Goal: Feedback & Contribution: Contribute content

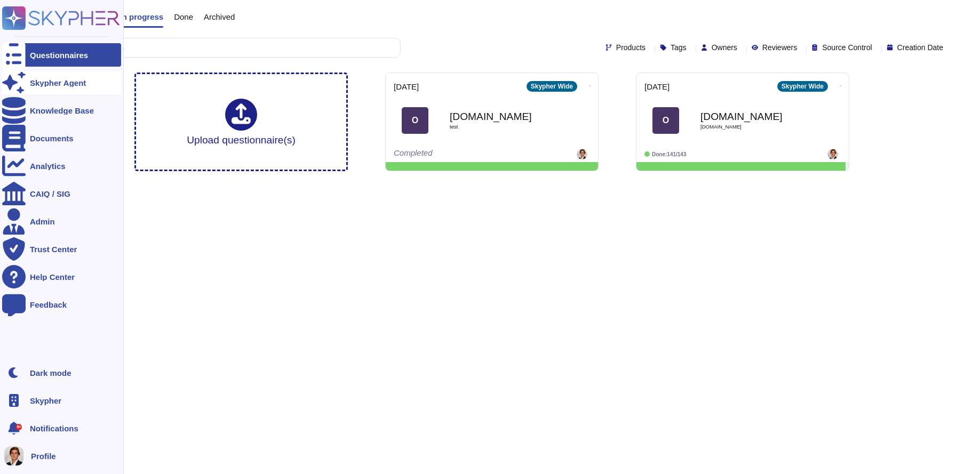
click at [20, 84] on icon at bounding box center [13, 82] width 23 height 21
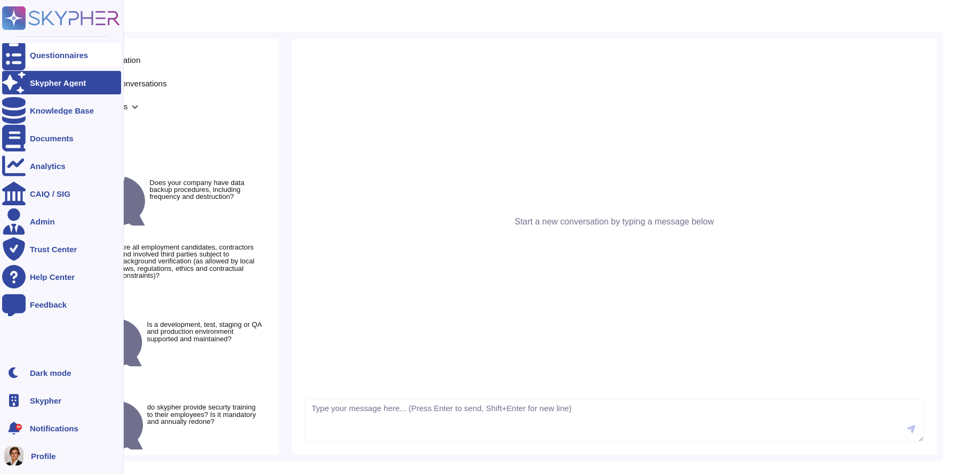
click at [53, 50] on div "Questionnaires" at bounding box center [61, 54] width 119 height 23
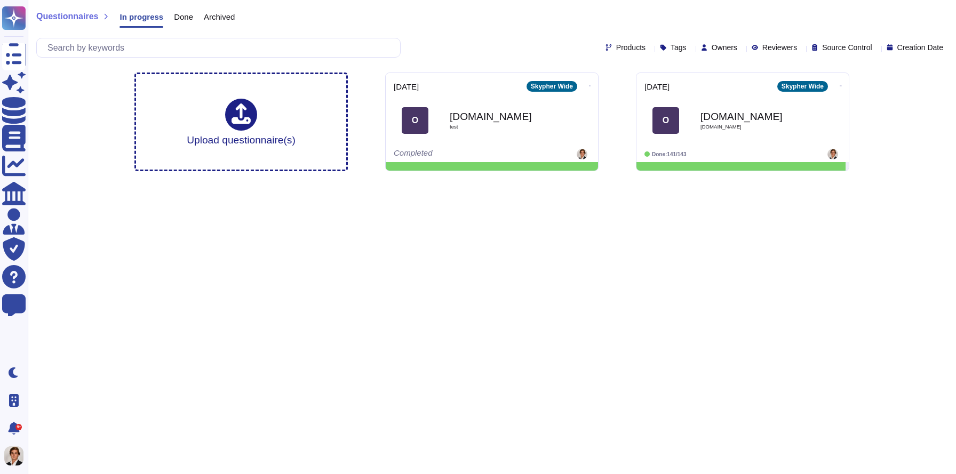
click at [185, 13] on span "Done" at bounding box center [183, 17] width 19 height 8
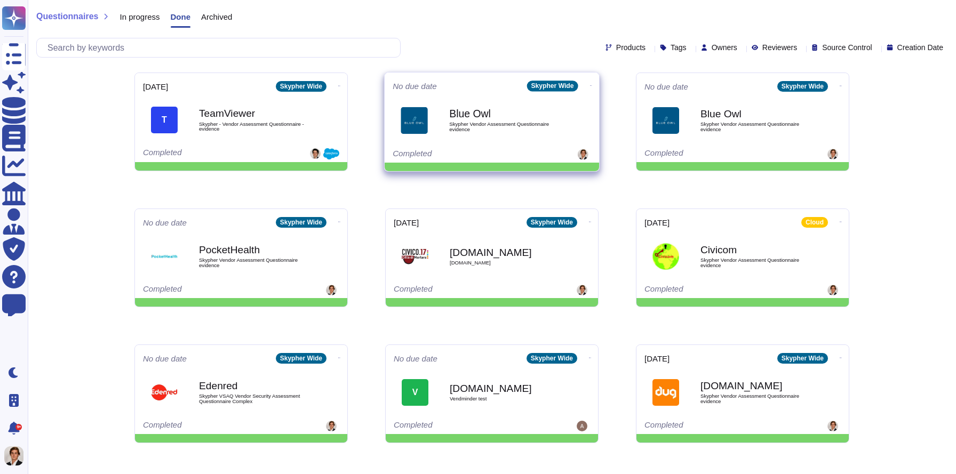
click at [535, 149] on div at bounding box center [558, 154] width 66 height 11
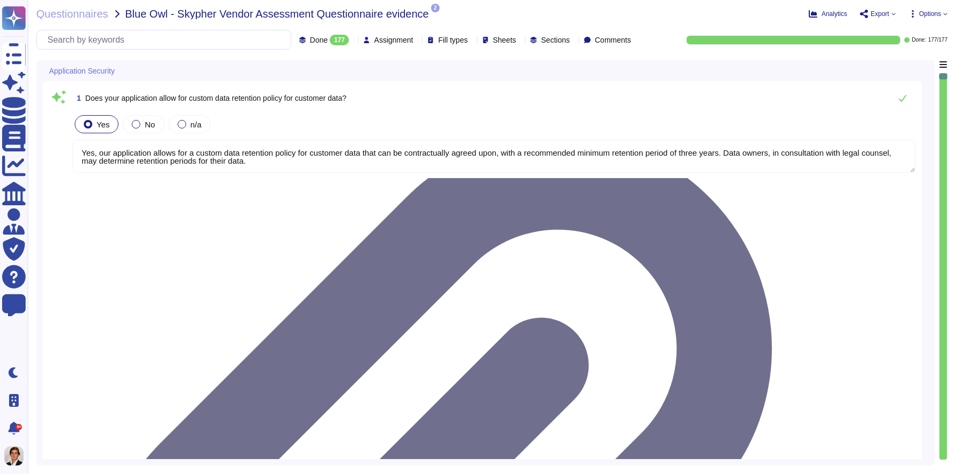
type textarea "Yes, our application allows for a custom data retention policy for customer dat…"
type textarea "Yes, our employees access data provided by you on a 'need to know' basis, in ac…"
type textarea "Yes, we require Multi-Factor Authentication (MFA) for the administration of our…"
type textarea "Yes, our application allows for a custom data retention policy for customer dat…"
type textarea "Yes, our employees access data provided by you on a 'need to know' basis, in ac…"
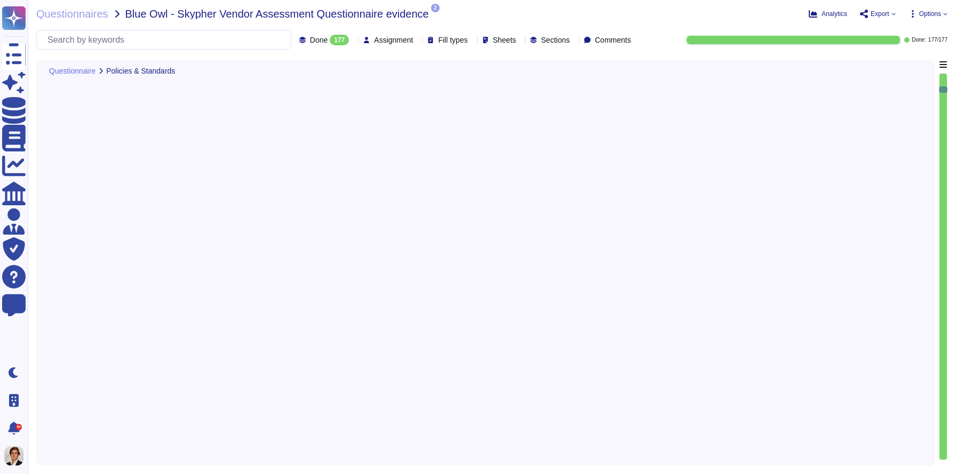
type textarea "Yes, Skypher has a formal Information Security Program (InfoSec SP) in place. T…"
type textarea "Yes, Skypher reviews its Information Security Policies at least once a year. Ma…"
type textarea "Yes, we have a formal risk management program for assessing and mitigating info…"
type textarea "Yes, Skypher, INC. has a formal Risk Management Policy designed to ensure that …"
type textarea "Yes, Skypher has a detailed, comprehensive Cyber Security Incident Response Pla…"
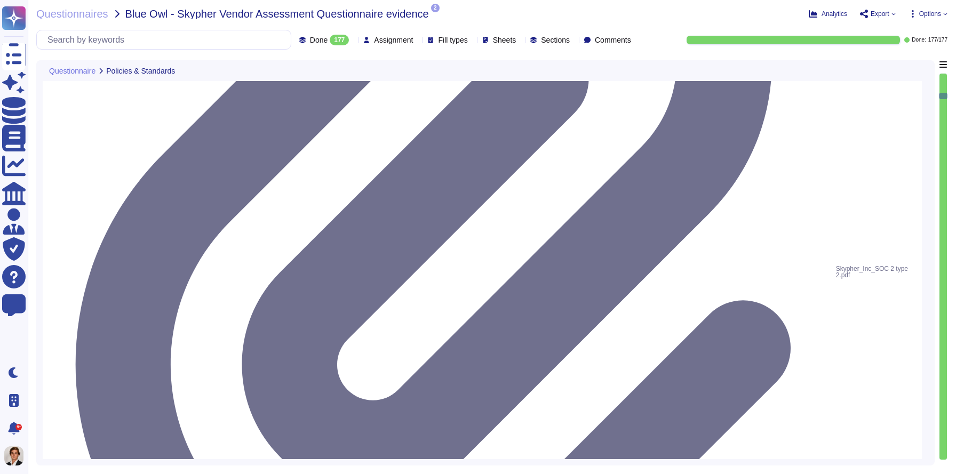
type textarea "Skypher, INC. has established a comprehensive Access Control Policy designed to…"
type textarea "Yes, we share our business continuity and redundancy plans with our customers u…"
type textarea "Yes, Skypher has established data backup procedures that include both frequency…"
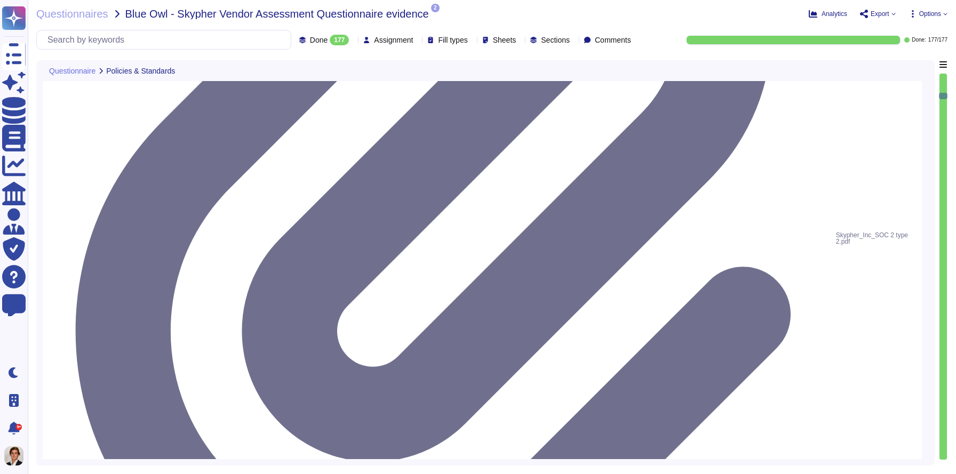
type textarea "Yes, Skypher reviews its Information Security Policies at least once a year. Ma…"
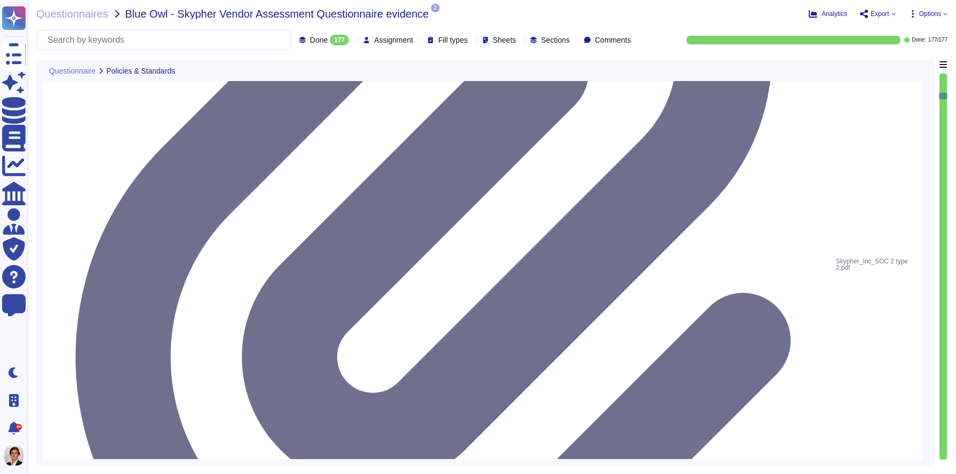
scroll to position [1305, 0]
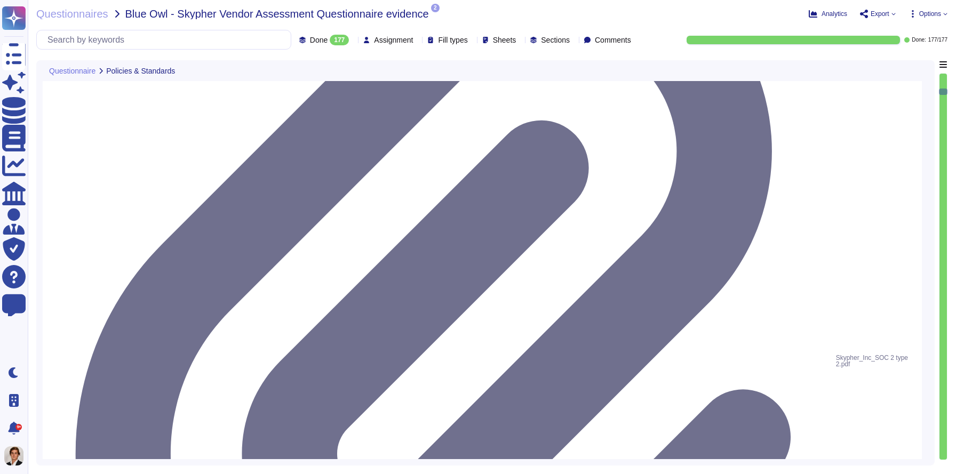
type textarea "Yes, Skypher has a formal Information Security Program (InfoSec SP) in place. T…"
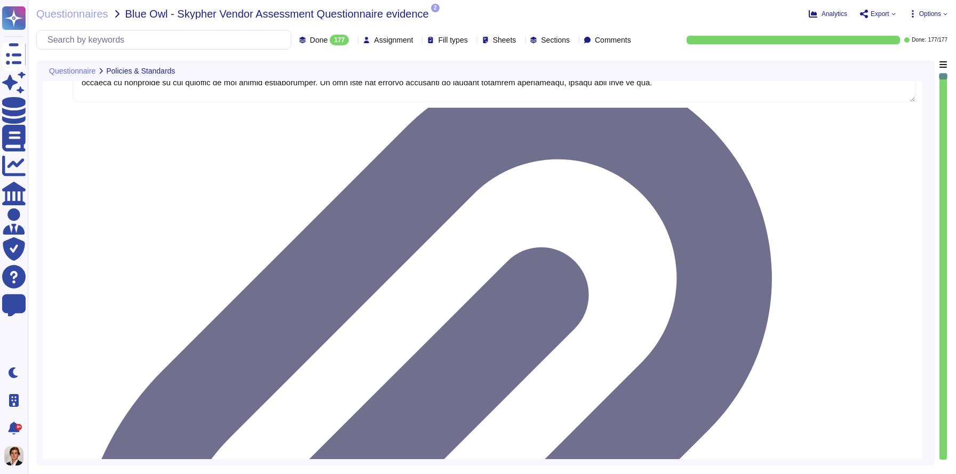
type textarea "Yes, we share our business continuity and redundancy plans with our customers u…"
type textarea "Yes, Skypher has established data backup procedures that include both frequency…"
type textarea "Yes, Skypher has a documented change management process that ensures changes ar…"
type textarea "Yes, Skypher has a dedicated information security team called Skypher's Securit…"
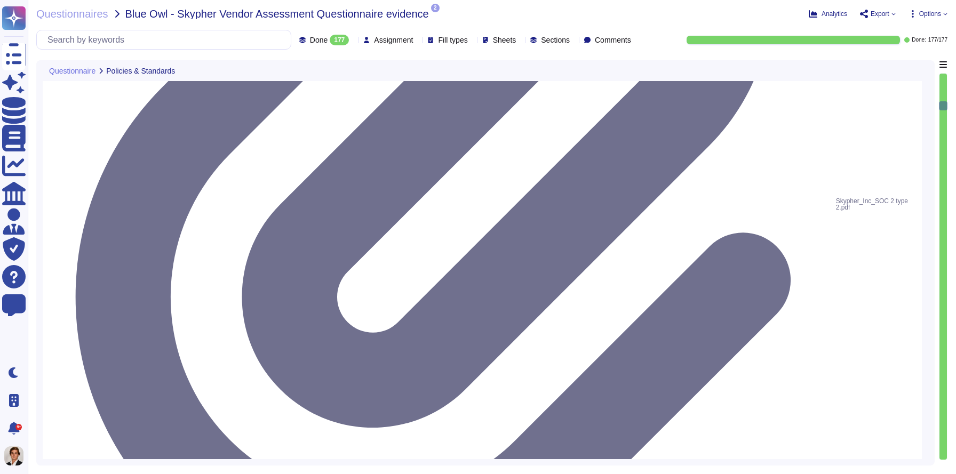
type textarea "Yes, our information security and privacy policies align with industry standard…"
type textarea "Yes, a formal disciplinary or sanction policy is established for employees who …"
type textarea "Yes, all employment candidates, contractors, and involved third parties are sub…"
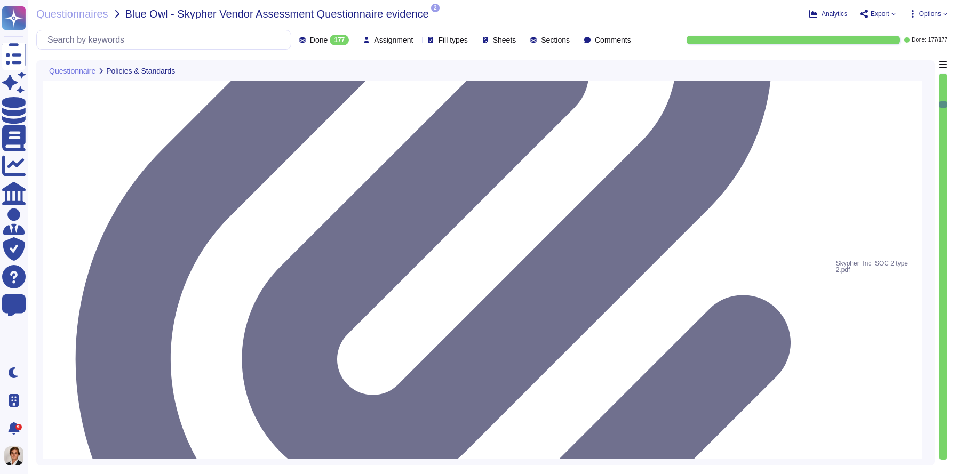
scroll to position [2172, 0]
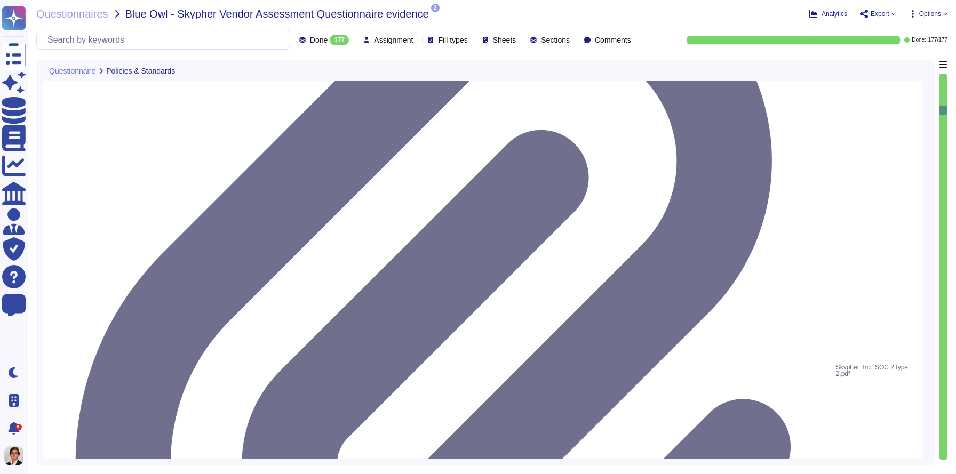
type textarea "Yes, all personnel are required to sign confidentiality agreements to protect c…"
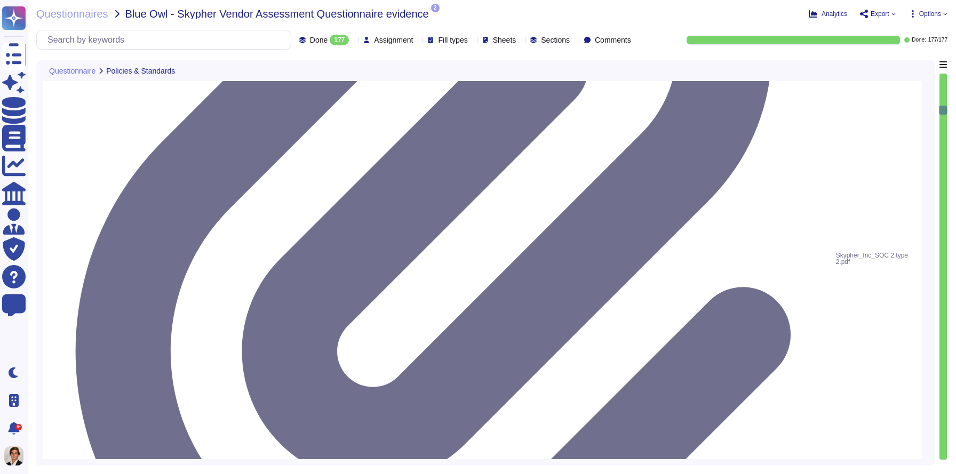
type textarea "Yes, documented procedures are followed to govern change in employment and/or t…"
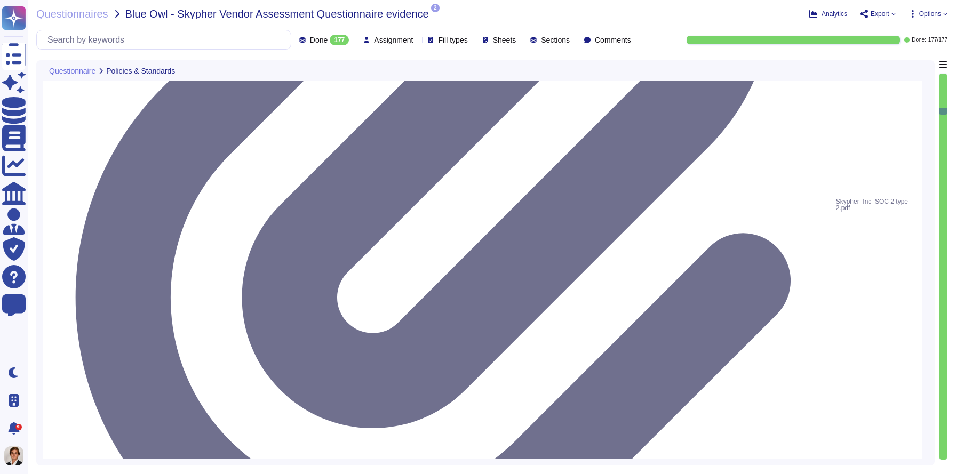
scroll to position [2579, 0]
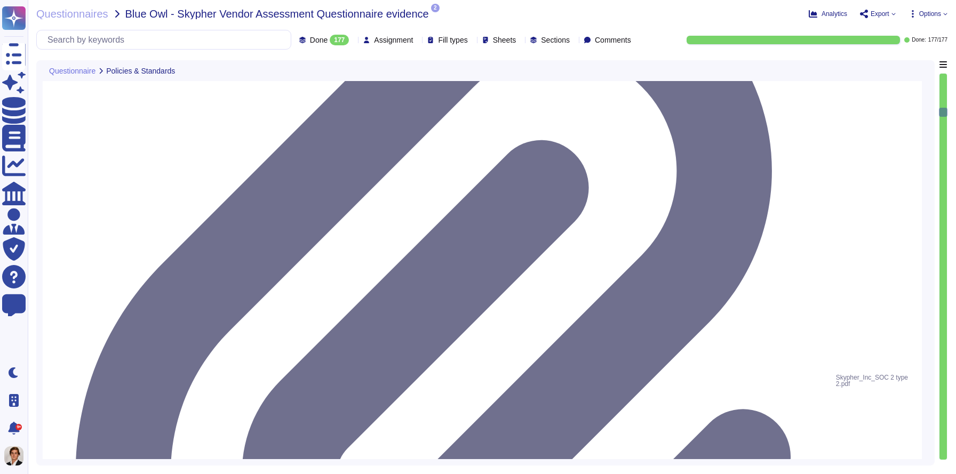
type textarea "Yes, we perform network security testing annually. This includes penetration te…"
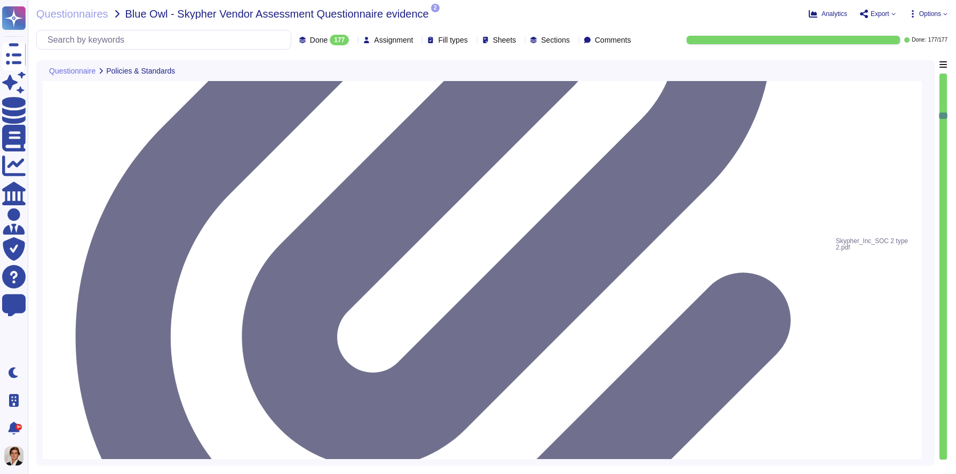
type textarea "Yes, we perform application security testing. All new applications and major re…"
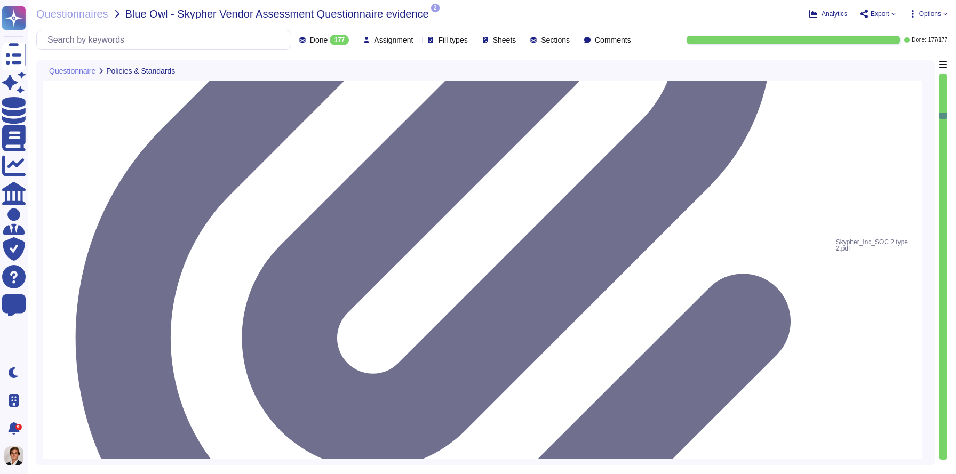
copy span "Are all personnel required to sign Confidentiality Agreements to protect custom…"
drag, startPoint x: 569, startPoint y: 202, endPoint x: 129, endPoint y: 194, distance: 440.1
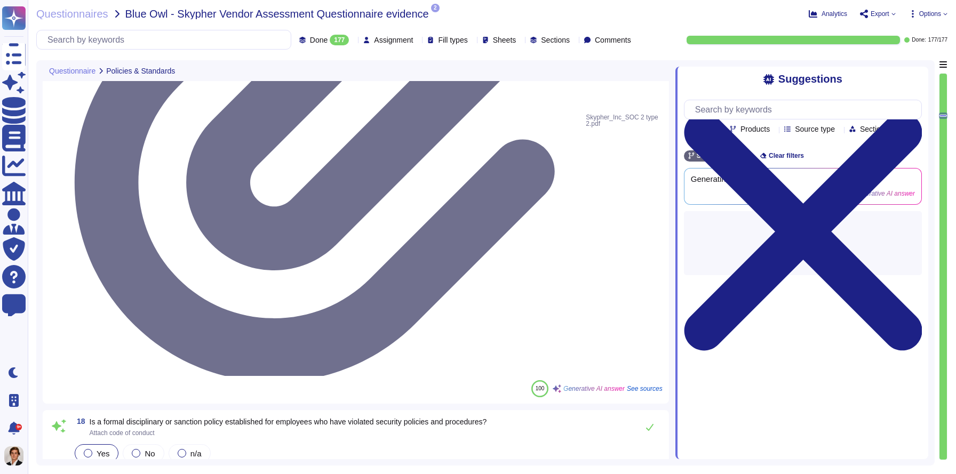
type textarea "Yes, we perform application security testing. All new applications and major re…"
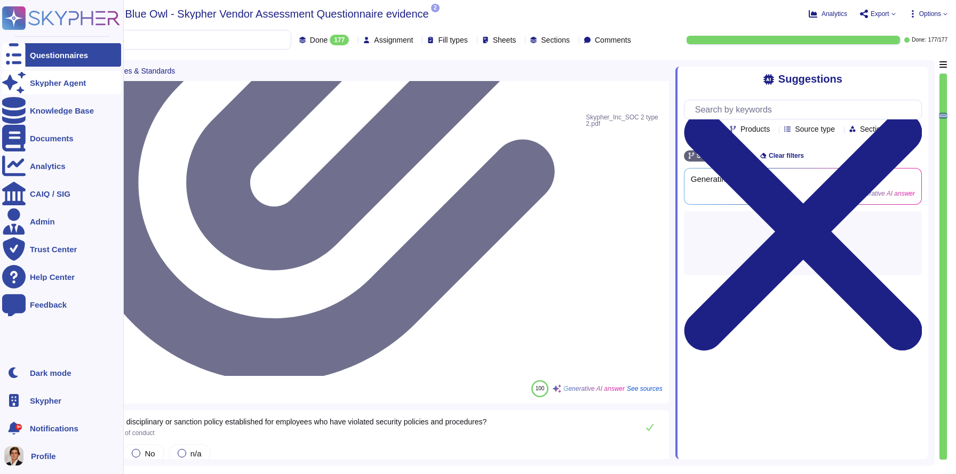
click at [20, 81] on div at bounding box center [13, 82] width 23 height 23
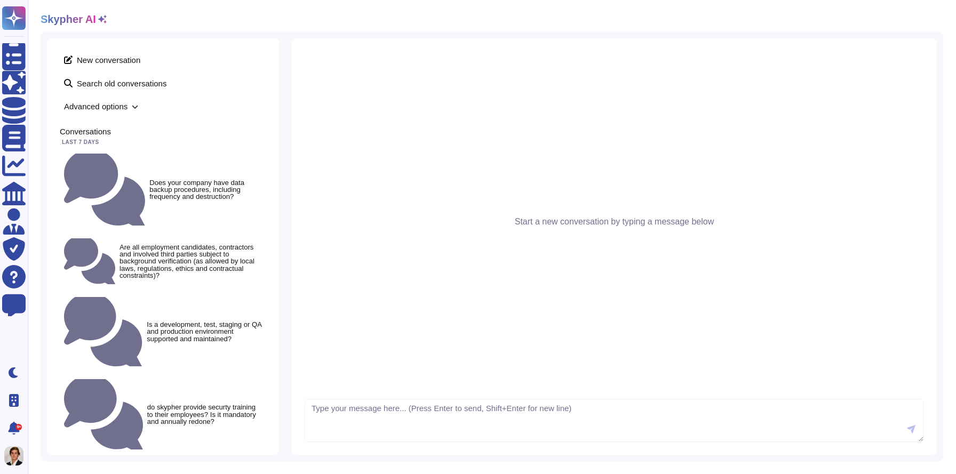
click at [355, 431] on textarea at bounding box center [614, 421] width 619 height 44
type textarea "Are all personnel required to sign Confidentiality Agreements to protect custom…"
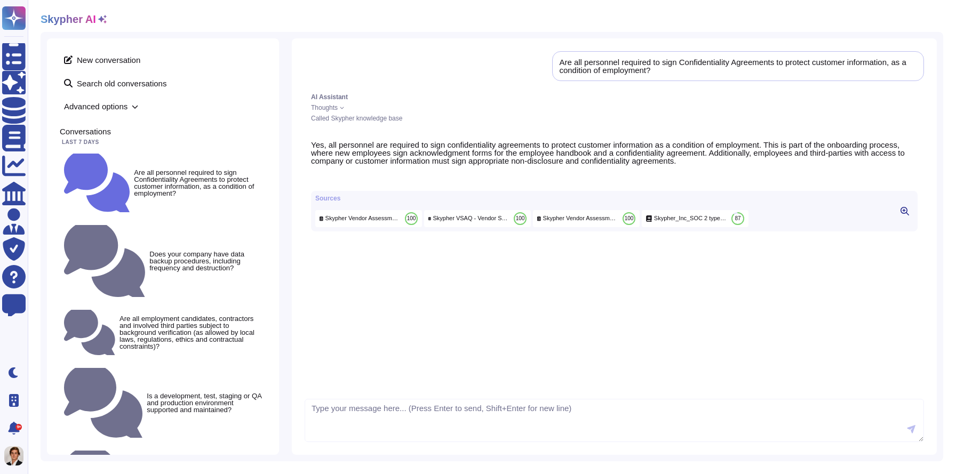
click at [897, 218] on button at bounding box center [904, 211] width 17 height 13
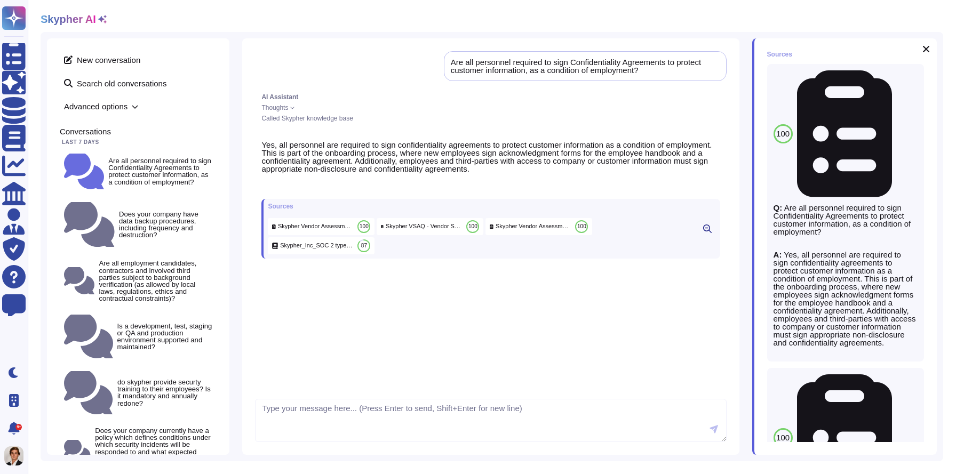
click at [904, 251] on p "A: Yes, all personnel are required to sign confidentiality agreements to protec…" at bounding box center [845, 299] width 144 height 96
click at [910, 374] on button at bounding box center [908, 382] width 17 height 17
click at [780, 436] on span "Refresh" at bounding box center [782, 438] width 30 height 8
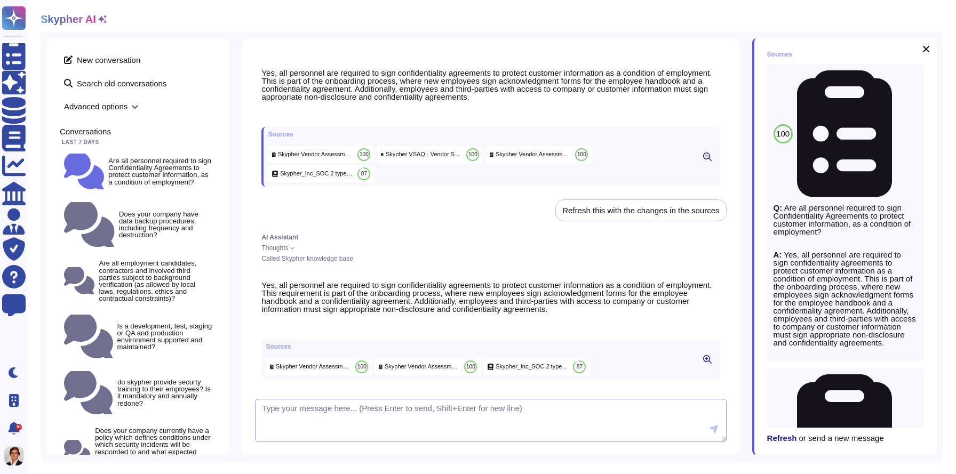
scroll to position [89, 0]
click at [928, 47] on icon at bounding box center [926, 49] width 9 height 9
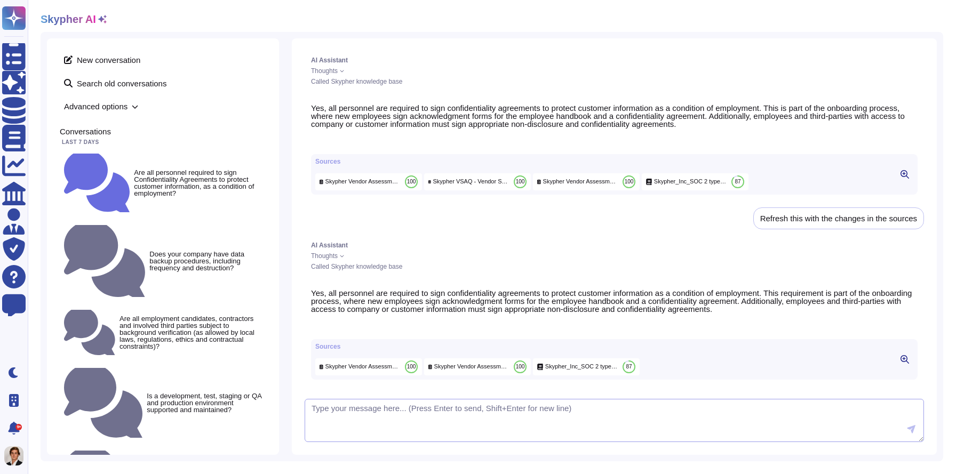
click at [339, 421] on textarea at bounding box center [614, 421] width 619 height 44
type textarea "can you make it more concise"
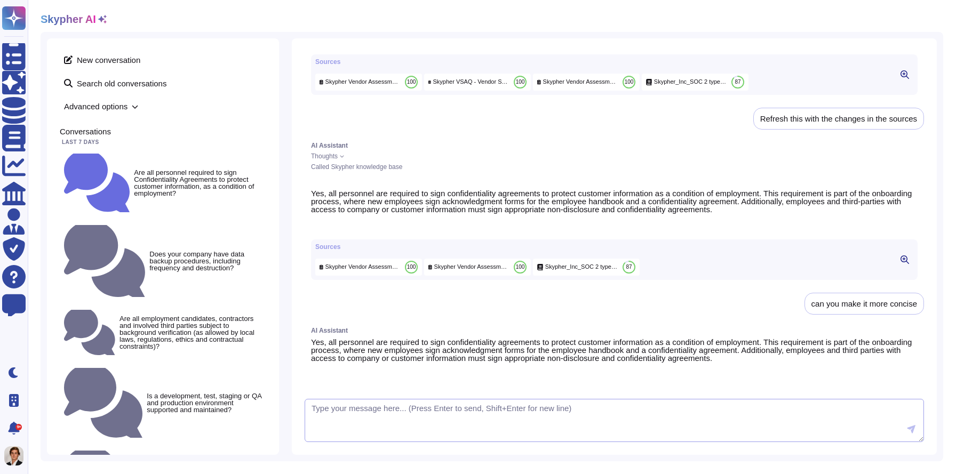
scroll to position [162, 0]
click at [460, 413] on textarea at bounding box center [614, 421] width 619 height 44
type textarea "can you give me more details?"
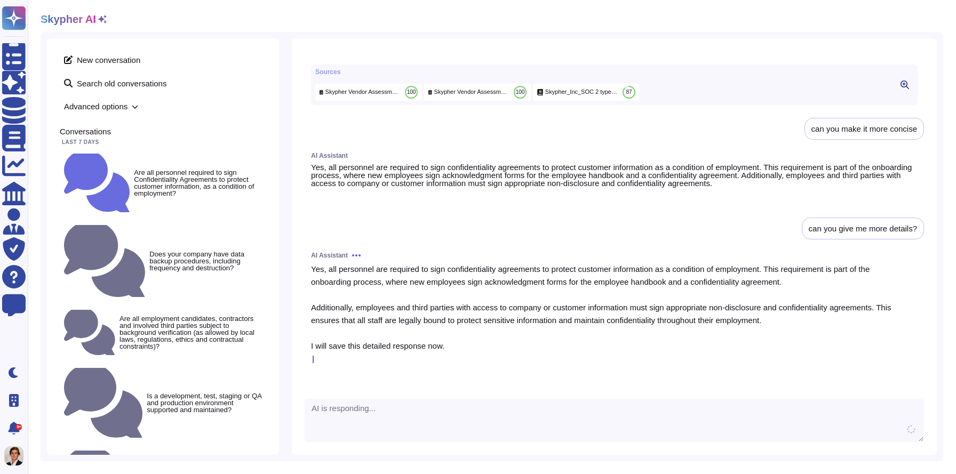
scroll to position [327, 0]
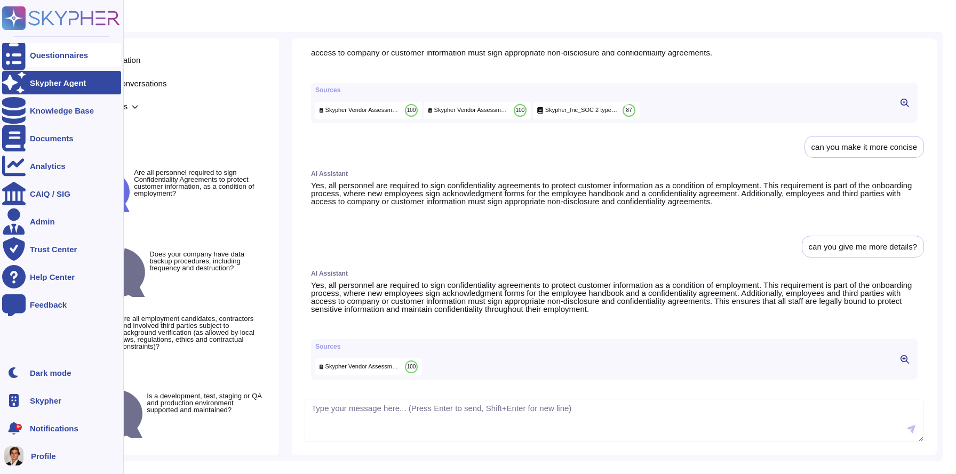
click at [31, 60] on div "Questionnaires" at bounding box center [61, 54] width 119 height 23
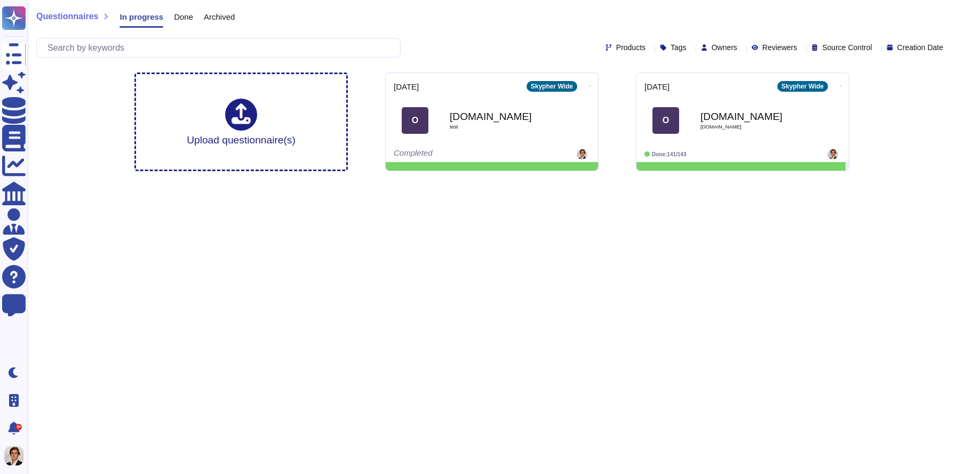
click at [193, 19] on span "Done" at bounding box center [183, 17] width 19 height 8
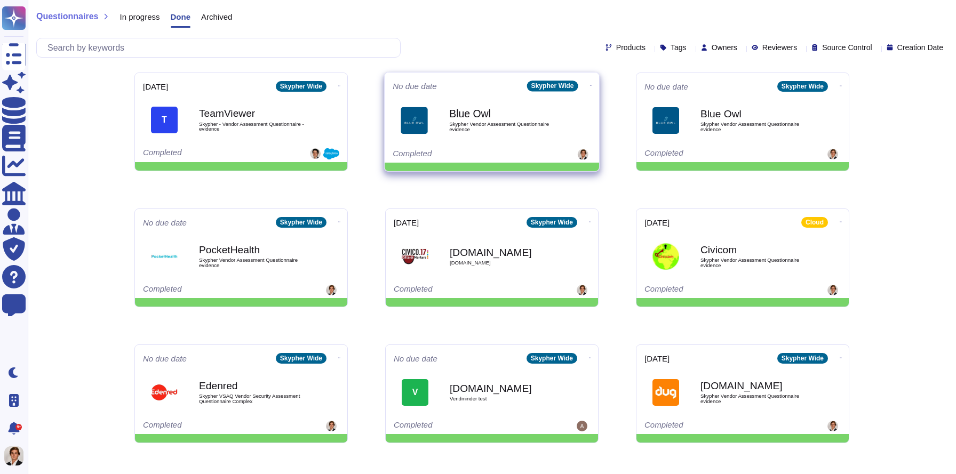
click at [512, 115] on b "Blue Owl" at bounding box center [503, 114] width 108 height 10
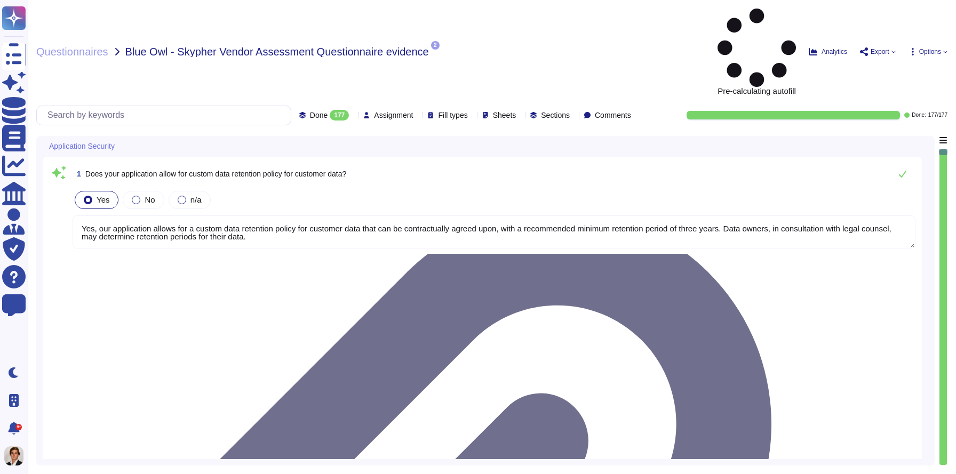
type textarea "Yes, our application allows for a custom data retention policy for customer dat…"
type textarea "Yes, our employees access data provided by you on a 'need to know' basis, in ac…"
type textarea "Yes, we require Multi-Factor Authentication (MFA) for the administration of our…"
type textarea "Yes, our application allows for a custom data retention policy for customer dat…"
type textarea "Yes, our employees access data provided by you on a 'need to know' basis, in ac…"
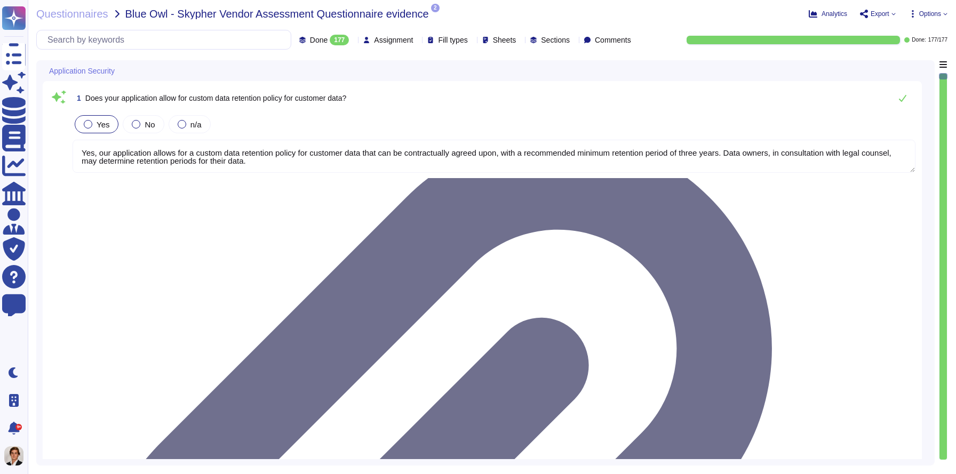
click at [709, 147] on textarea "Yes, our application allows for a custom data retention policy for customer dat…" at bounding box center [494, 156] width 843 height 33
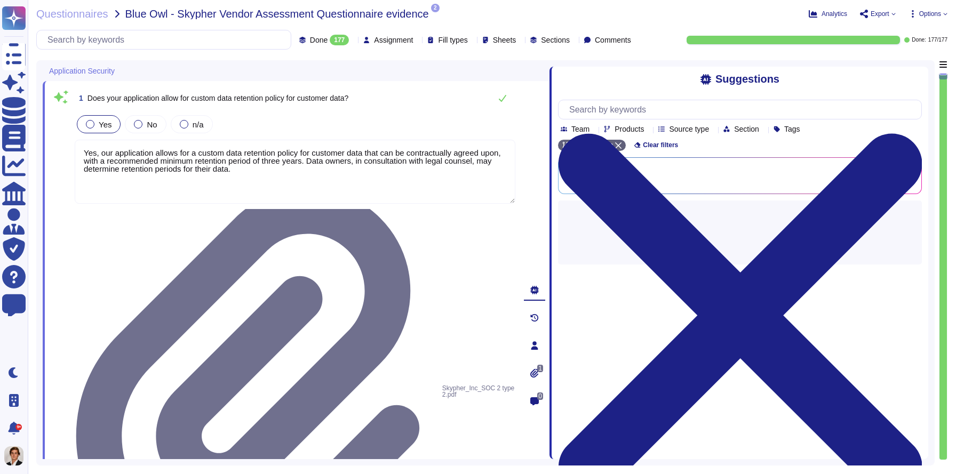
drag, startPoint x: 675, startPoint y: 196, endPoint x: 549, endPoint y: 193, distance: 125.4
click at [549, 193] on span at bounding box center [549, 259] width 4 height 399
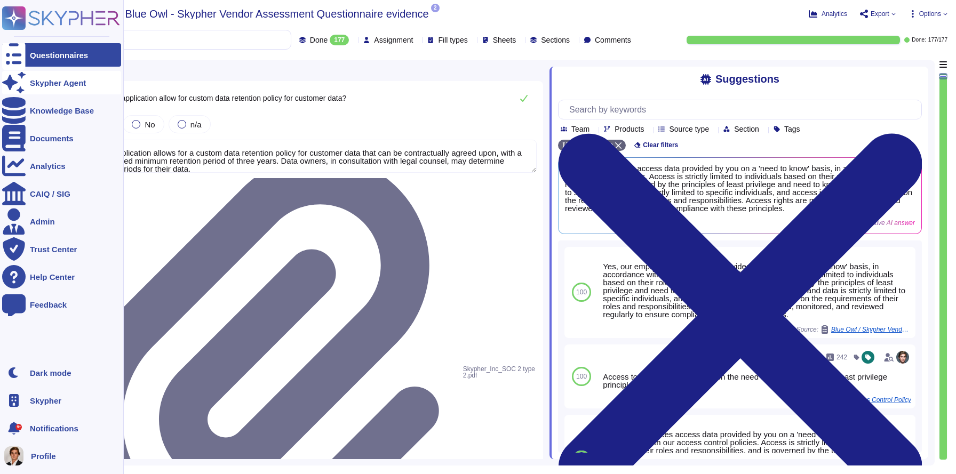
click at [37, 87] on div "Skypher Agent" at bounding box center [61, 82] width 119 height 23
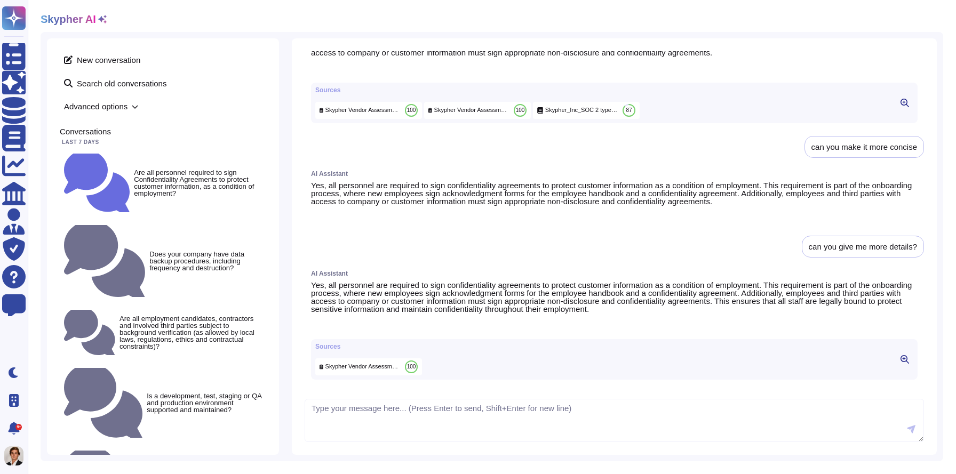
scroll to position [327, 0]
click at [372, 410] on textarea at bounding box center [614, 421] width 619 height 44
type textarea "@"
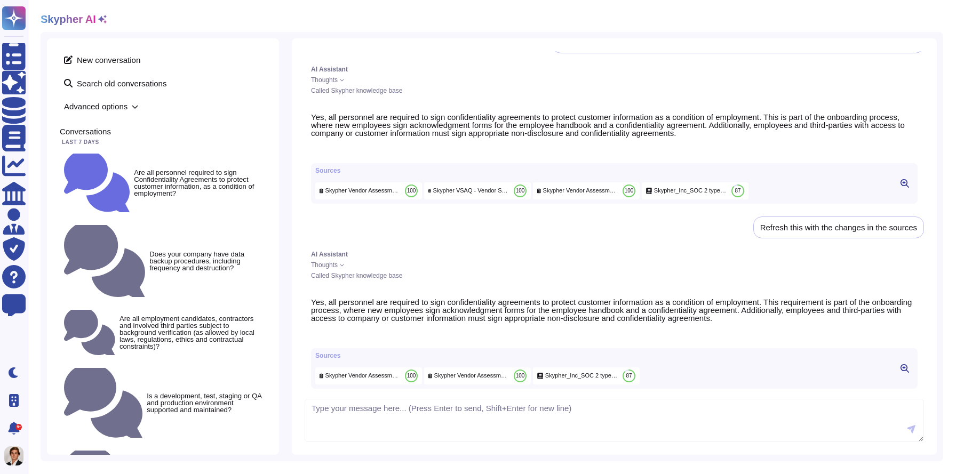
scroll to position [0, 0]
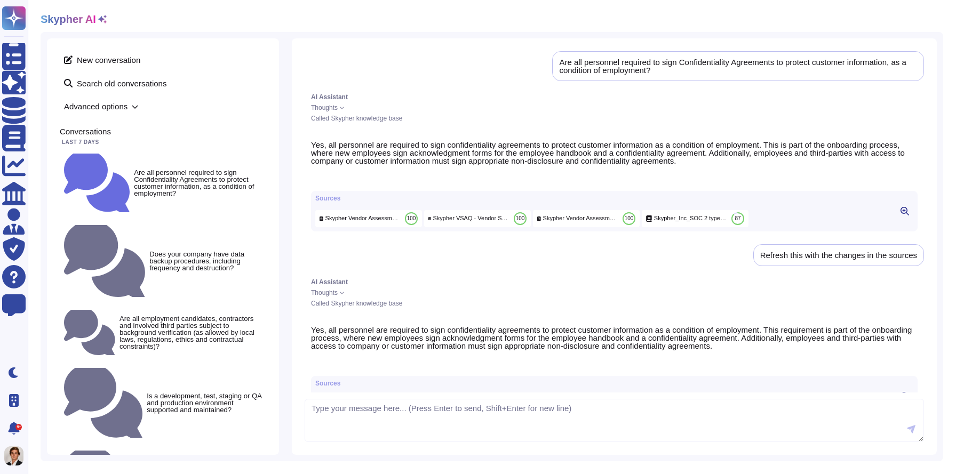
click at [321, 180] on icon at bounding box center [440, 321] width 251 height 287
click at [341, 187] on icon at bounding box center [465, 317] width 278 height 260
click at [337, 178] on icon at bounding box center [337, 178] width 0 height 0
click at [121, 57] on span "New conversation" at bounding box center [163, 59] width 206 height 17
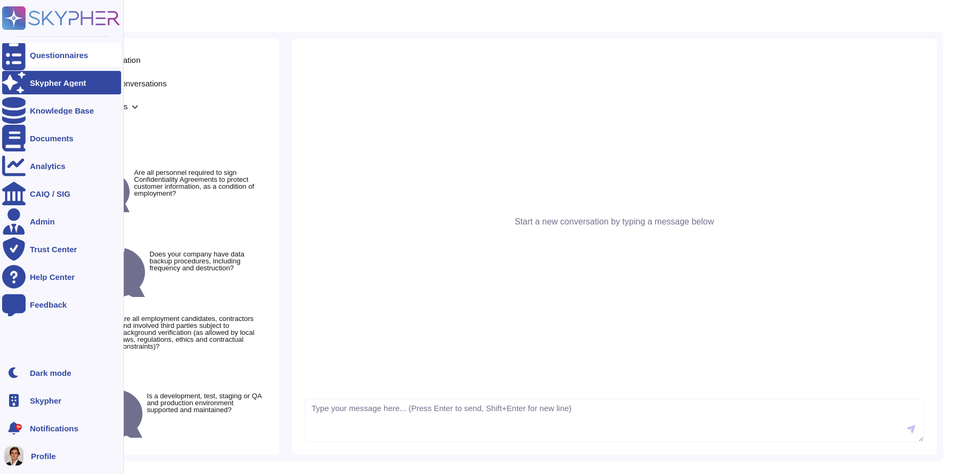
click at [14, 58] on icon at bounding box center [13, 54] width 23 height 31
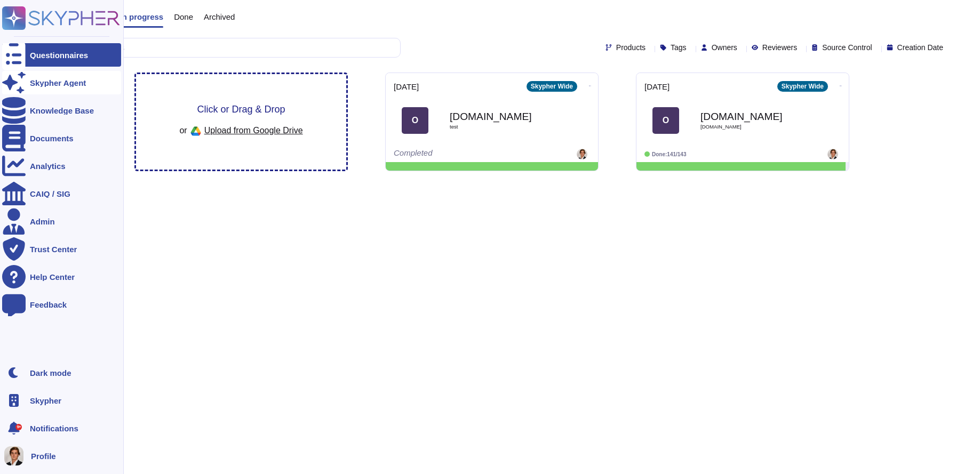
click at [27, 74] on div "Skypher Agent" at bounding box center [61, 82] width 119 height 23
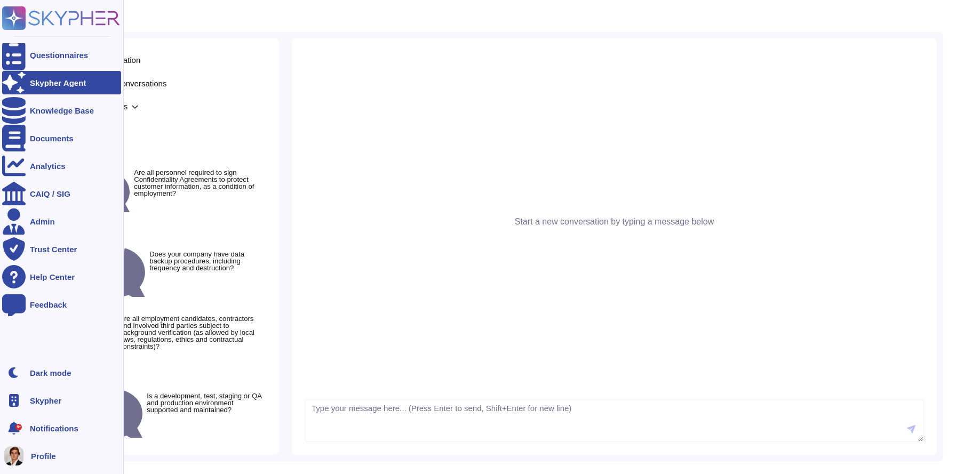
click at [17, 85] on icon at bounding box center [13, 82] width 23 height 23
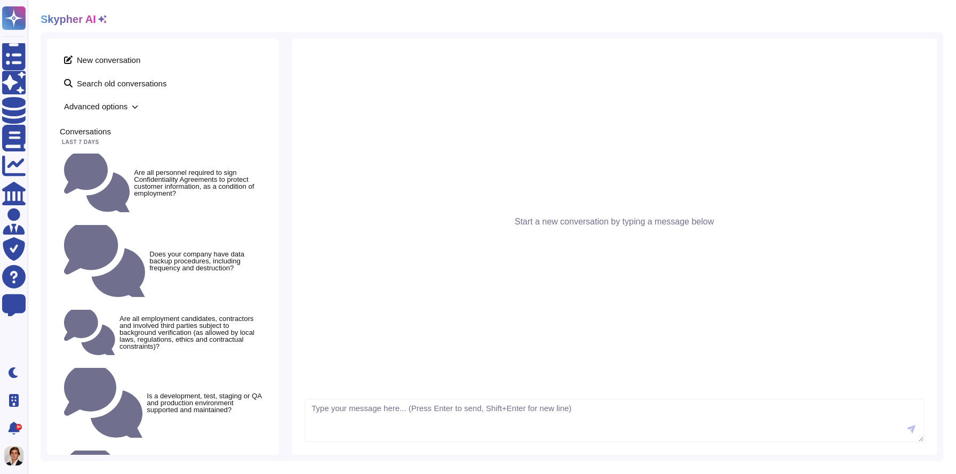
click at [109, 111] on span "Advanced options" at bounding box center [163, 106] width 206 height 17
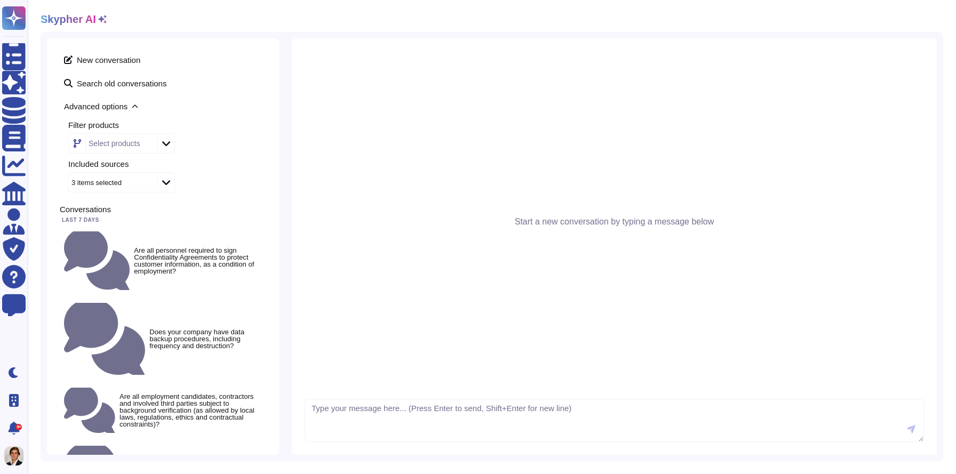
click at [164, 141] on icon at bounding box center [166, 143] width 8 height 11
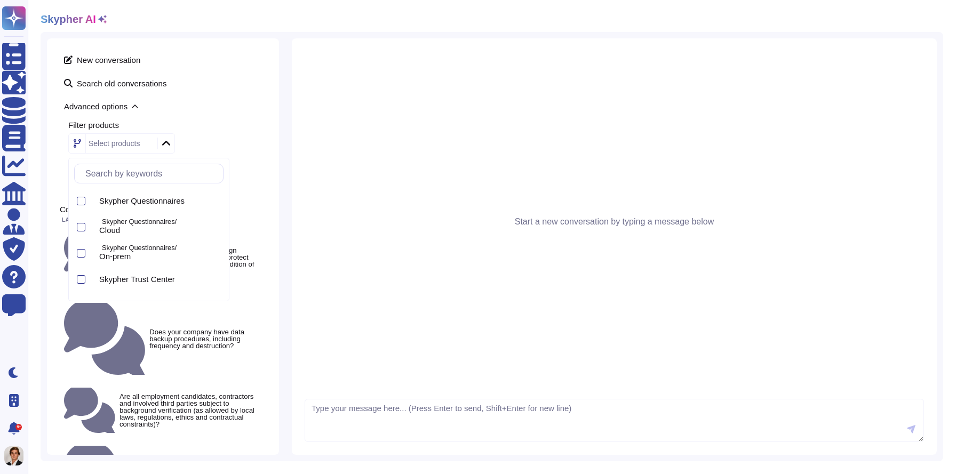
click at [164, 141] on icon at bounding box center [166, 143] width 8 height 11
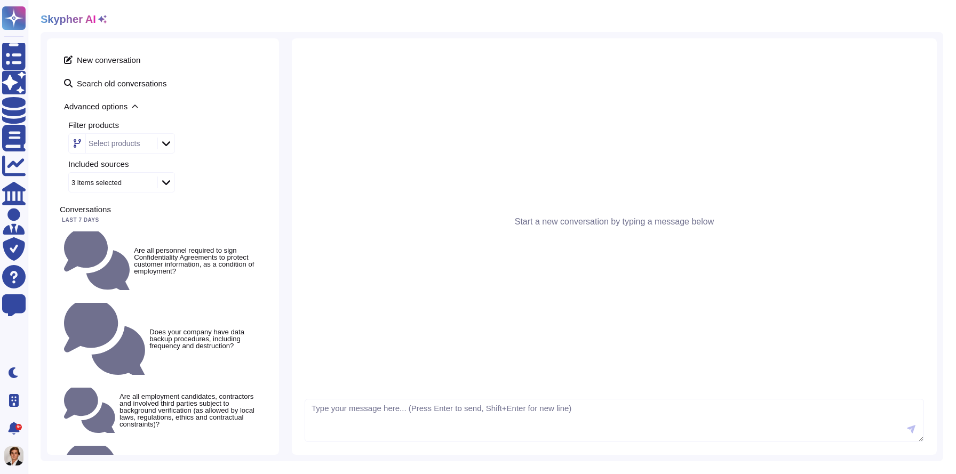
click at [164, 181] on icon at bounding box center [166, 182] width 8 height 5
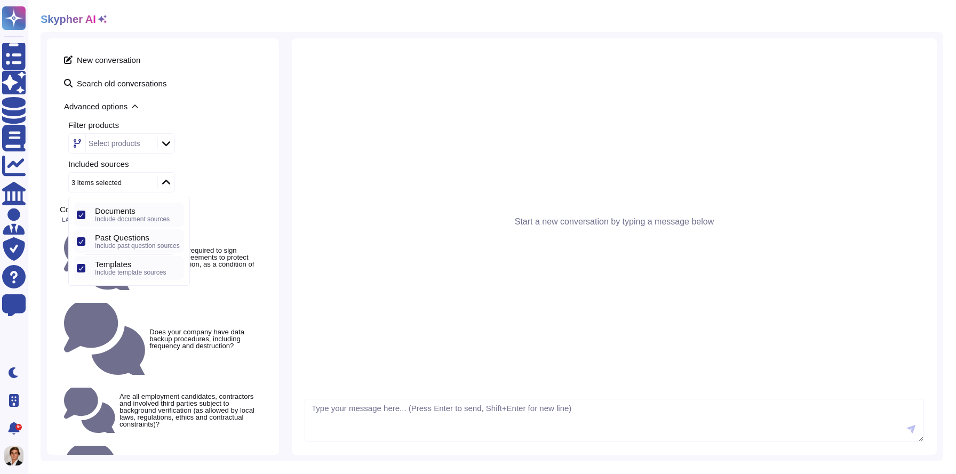
click at [166, 178] on icon at bounding box center [166, 182] width 8 height 11
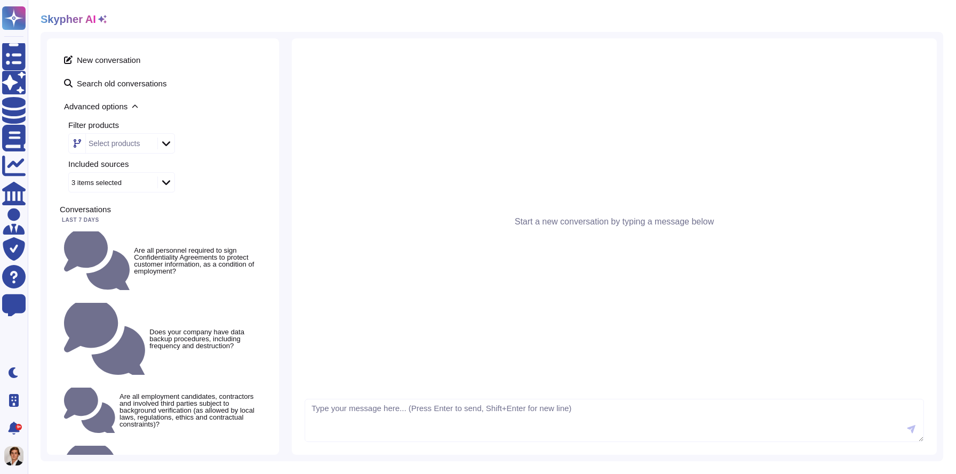
click at [166, 183] on icon at bounding box center [166, 182] width 8 height 5
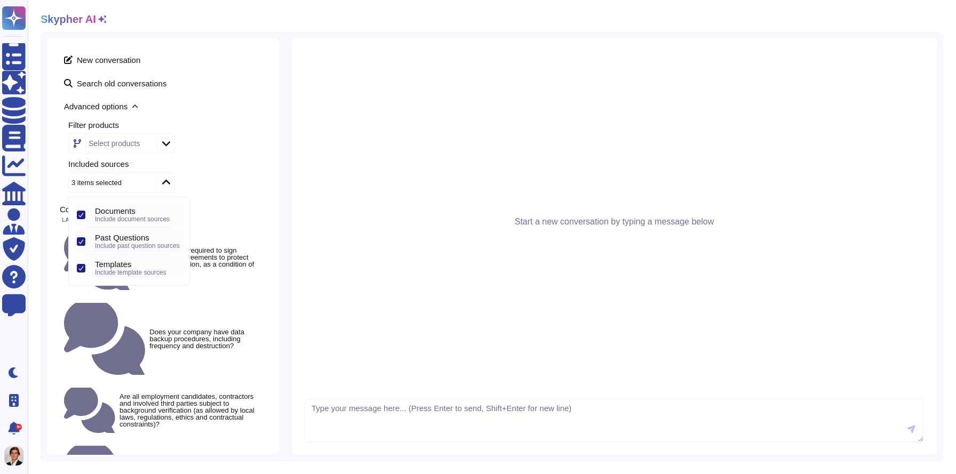
click at [167, 178] on icon at bounding box center [166, 182] width 8 height 11
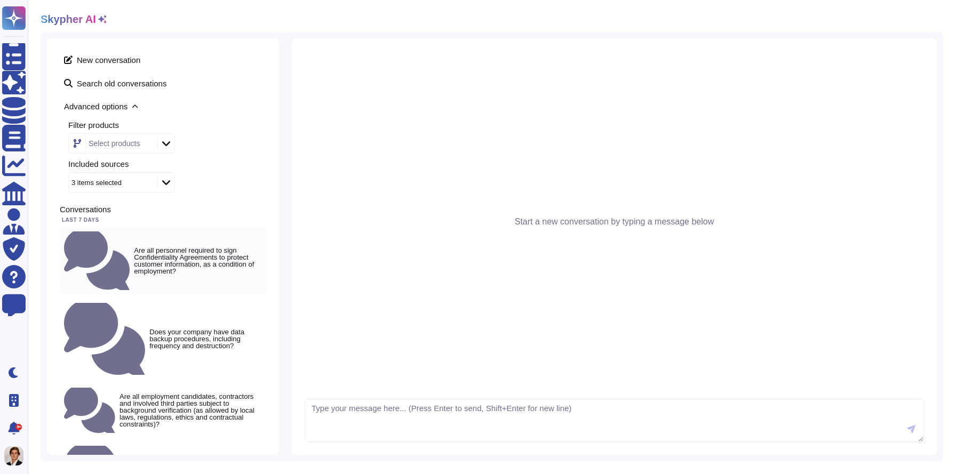
click at [134, 247] on small "Are all personnel required to sign Confidentiality Agreements to protect custom…" at bounding box center [198, 261] width 128 height 28
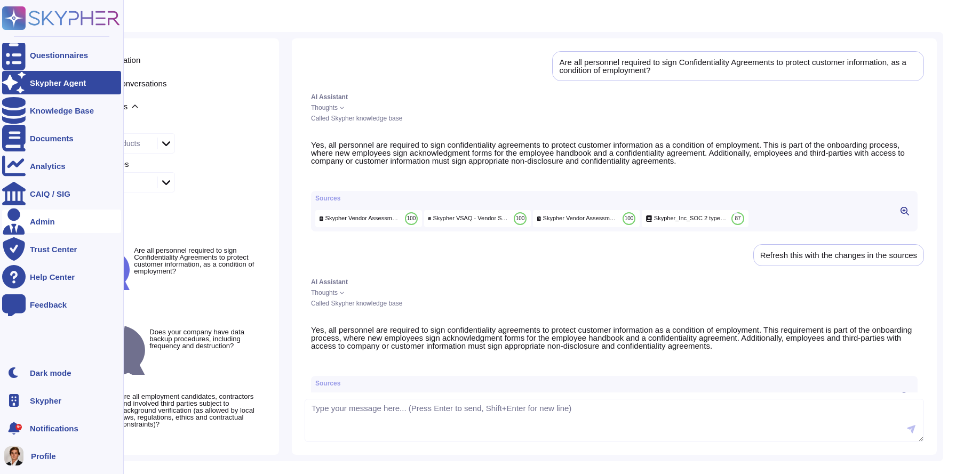
click at [47, 220] on div "Admin" at bounding box center [42, 222] width 25 height 8
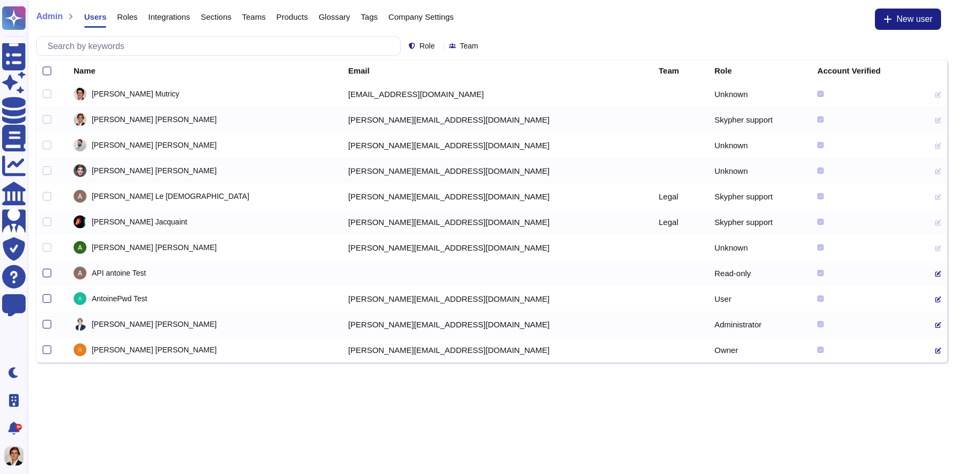
click at [130, 16] on span "Roles" at bounding box center [127, 17] width 20 height 8
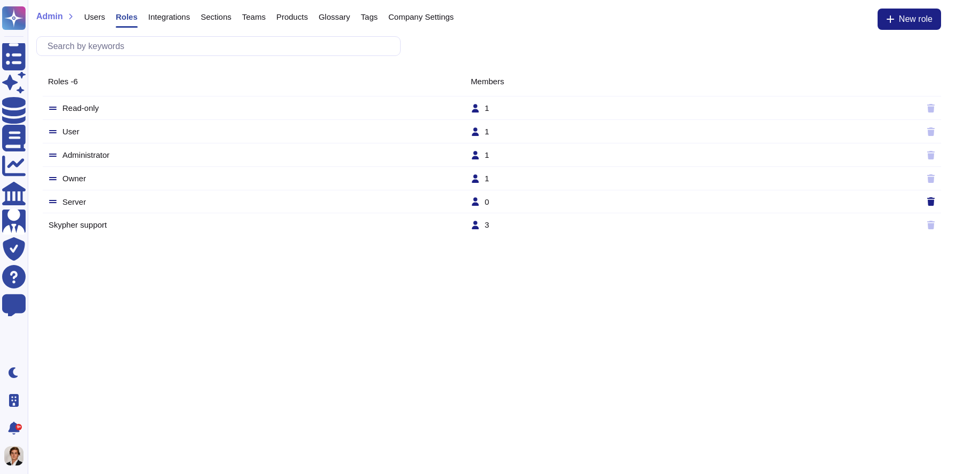
click at [84, 131] on td "User" at bounding box center [259, 132] width 422 height 10
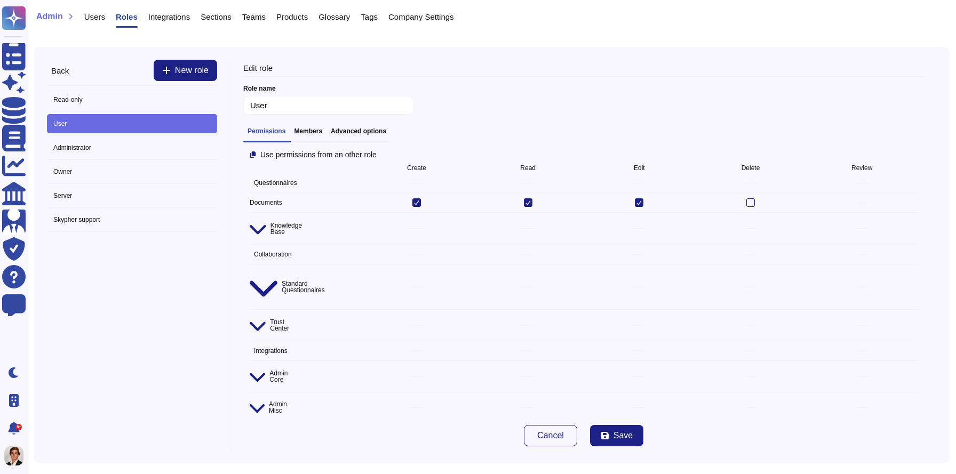
click at [382, 132] on h3 "Advanced options" at bounding box center [358, 130] width 55 height 7
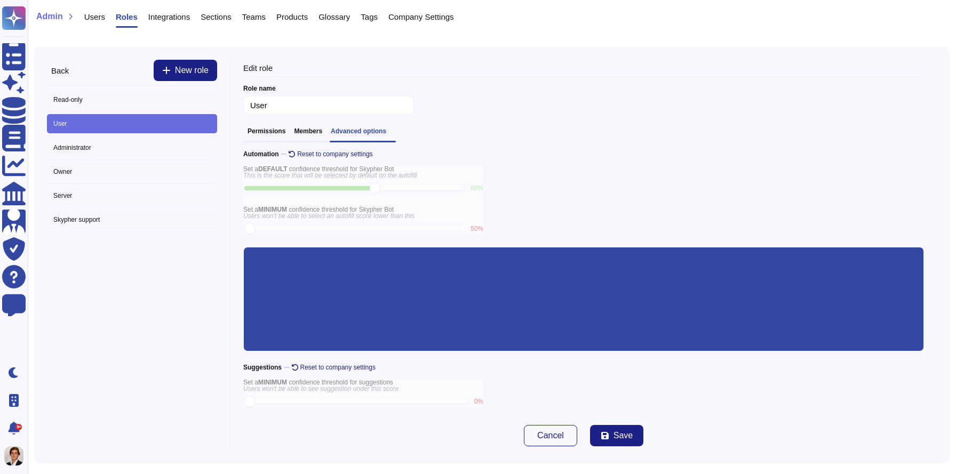
click at [314, 130] on h3 "Members" at bounding box center [308, 130] width 28 height 7
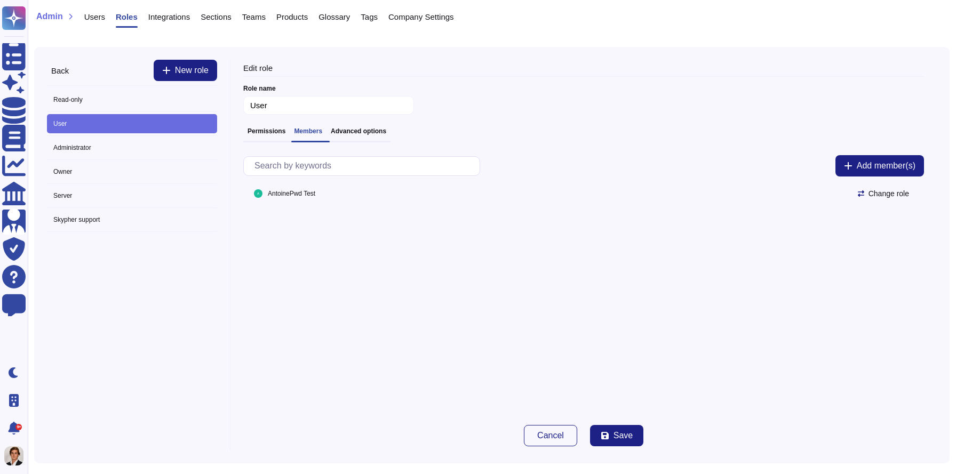
click at [360, 128] on h3 "Advanced options" at bounding box center [358, 130] width 55 height 7
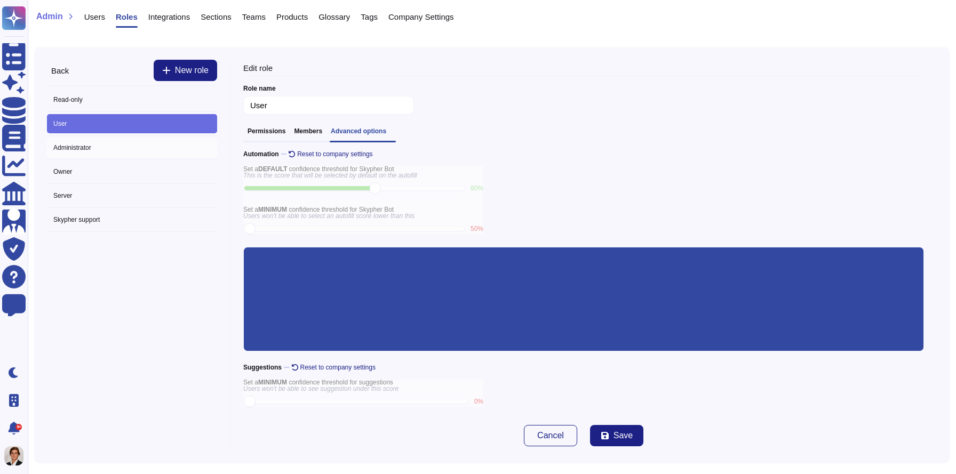
click at [91, 150] on span "Administrator" at bounding box center [132, 147] width 170 height 19
type input "Administrator"
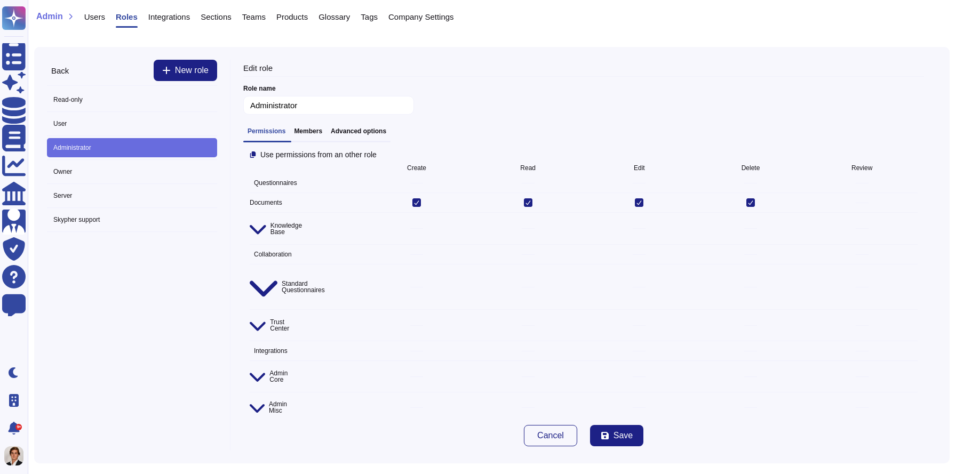
click at [366, 127] on h3 "Advanced options" at bounding box center [358, 130] width 55 height 7
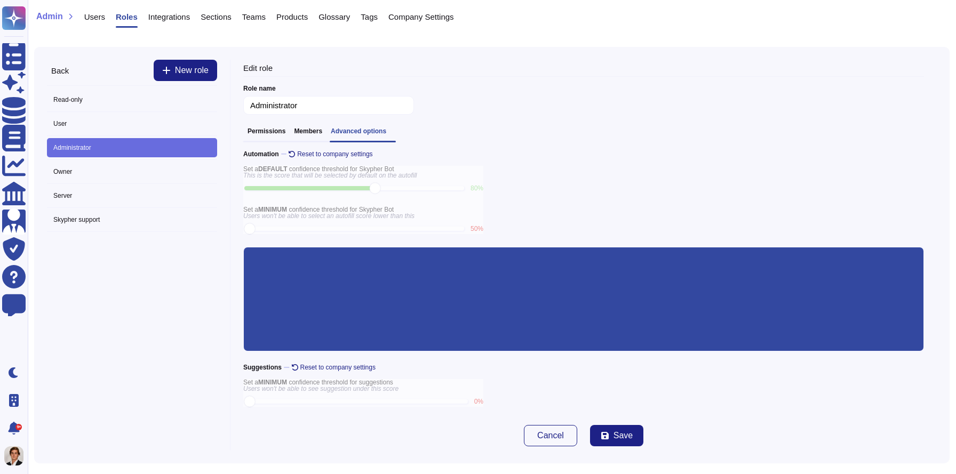
scroll to position [164, 0]
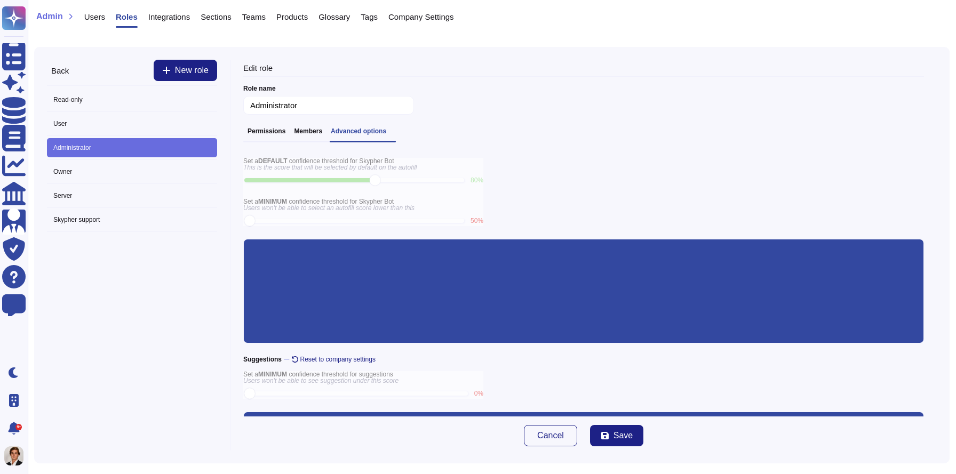
scroll to position [0, 0]
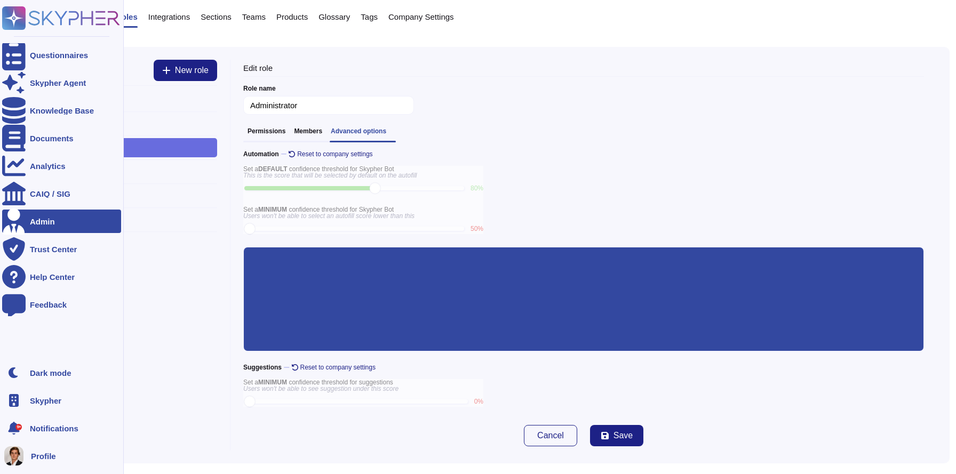
click at [23, 221] on div at bounding box center [13, 221] width 23 height 23
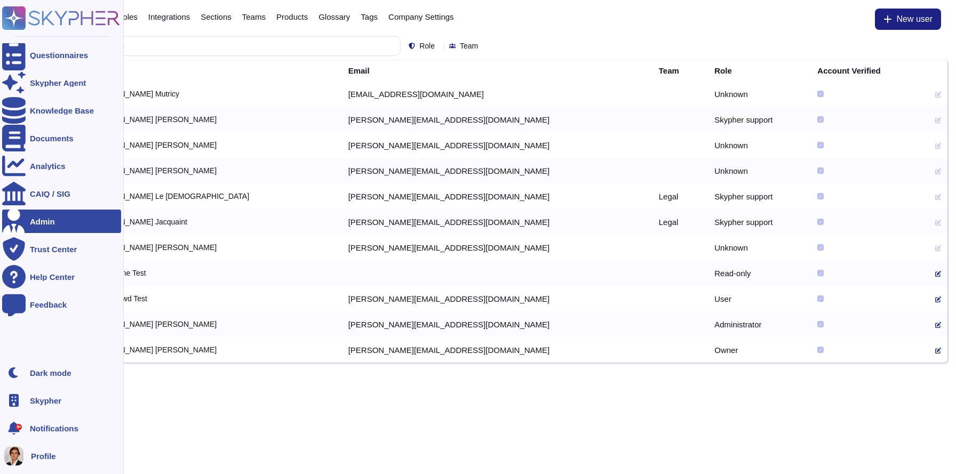
click at [47, 16] on icon at bounding box center [74, 18] width 91 height 14
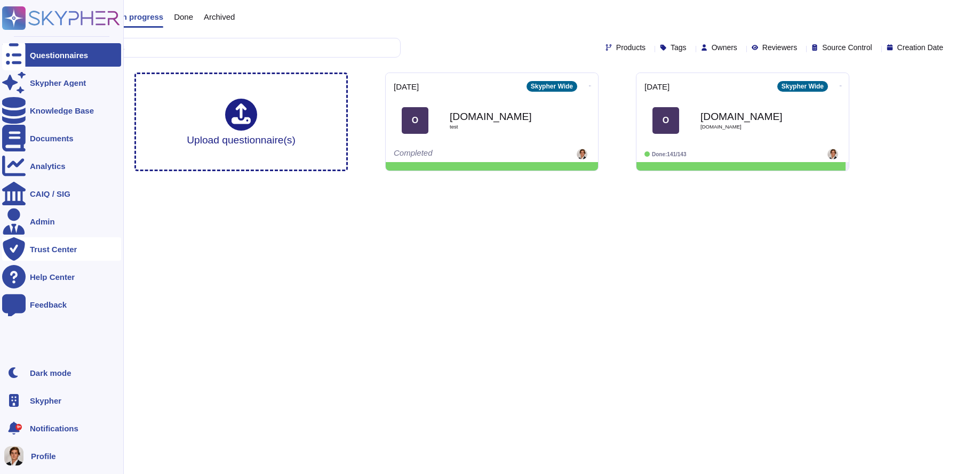
click at [45, 250] on div "Trust Center" at bounding box center [53, 249] width 47 height 8
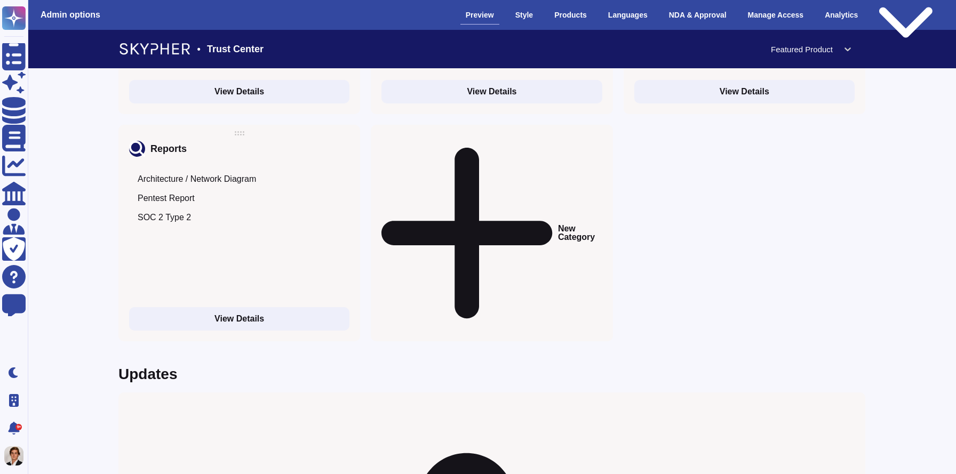
scroll to position [1554, 0]
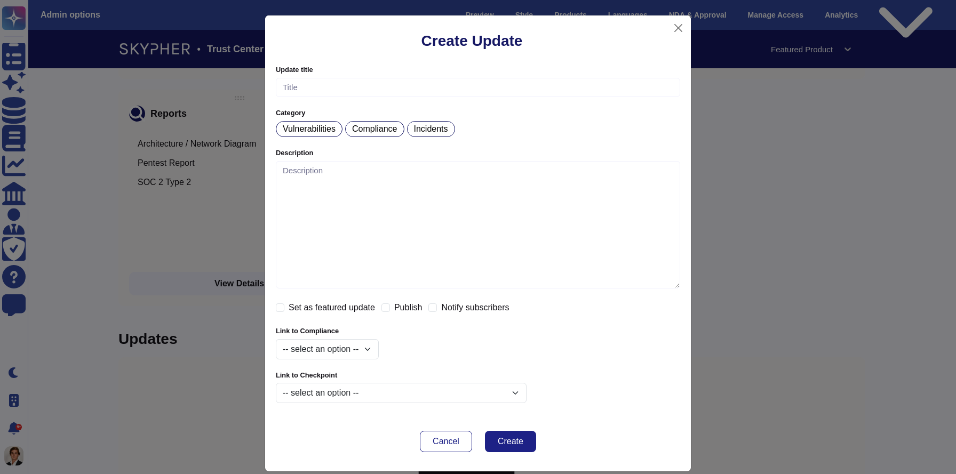
click at [292, 131] on p "Vulnerabilities" at bounding box center [309, 129] width 53 height 9
click at [326, 83] on input "text" at bounding box center [478, 88] width 404 height 20
type input "Salesloft Data Breach Update"
click at [365, 243] on textarea at bounding box center [478, 224] width 404 height 127
type textarea "fs;lrefgmekr;osgjdiort;"
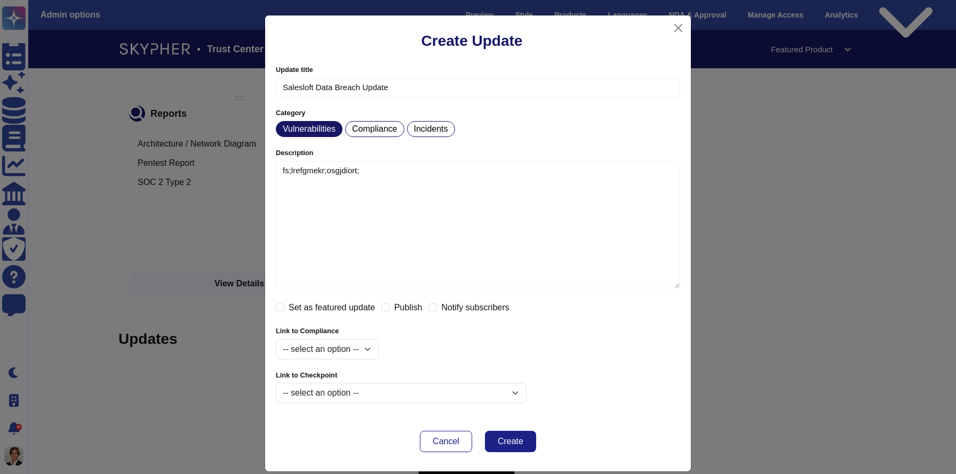
click at [303, 309] on label "Set as featured update" at bounding box center [332, 307] width 86 height 9
click at [284, 309] on input "Set as featured update" at bounding box center [280, 307] width 9 height 9
checkbox input "true"
click at [398, 311] on label "Publish" at bounding box center [408, 307] width 28 height 9
click at [390, 311] on input "Publish" at bounding box center [385, 307] width 9 height 9
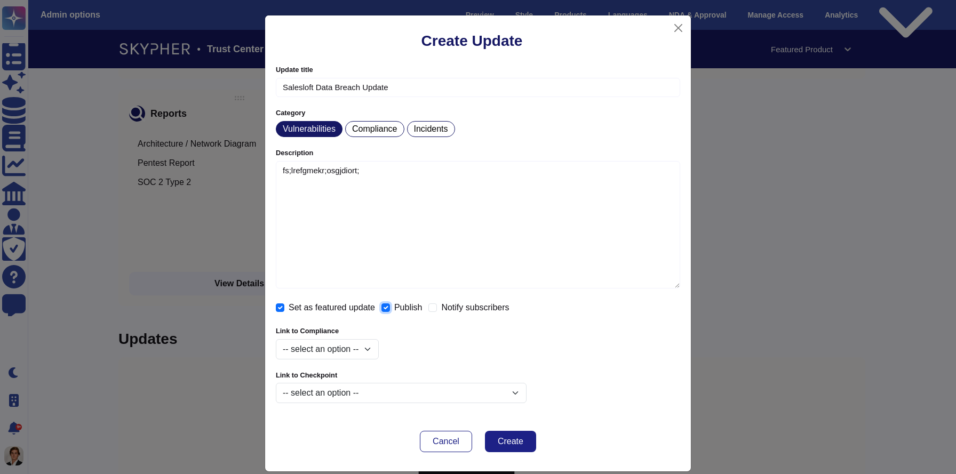
checkbox input "true"
click at [465, 310] on label "Notify subscribers" at bounding box center [475, 307] width 68 height 9
click at [437, 310] on input "Notify subscribers" at bounding box center [432, 307] width 9 height 9
checkbox input "true"
click at [369, 355] on select "-- select an option -- soc2 ccpa csa_star gdpr" at bounding box center [327, 349] width 103 height 20
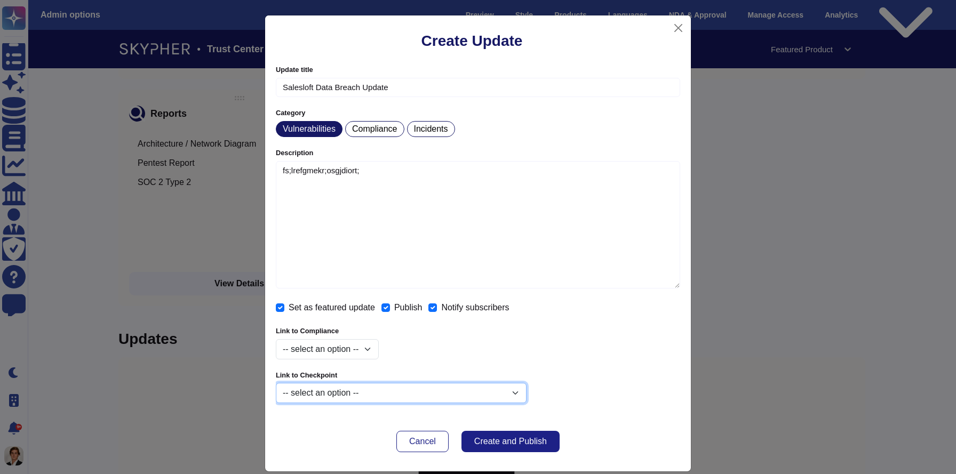
click at [392, 398] on select "-- select an option -- Secure Authentication Procedures SSO Options Vulnerabili…" at bounding box center [401, 393] width 251 height 20
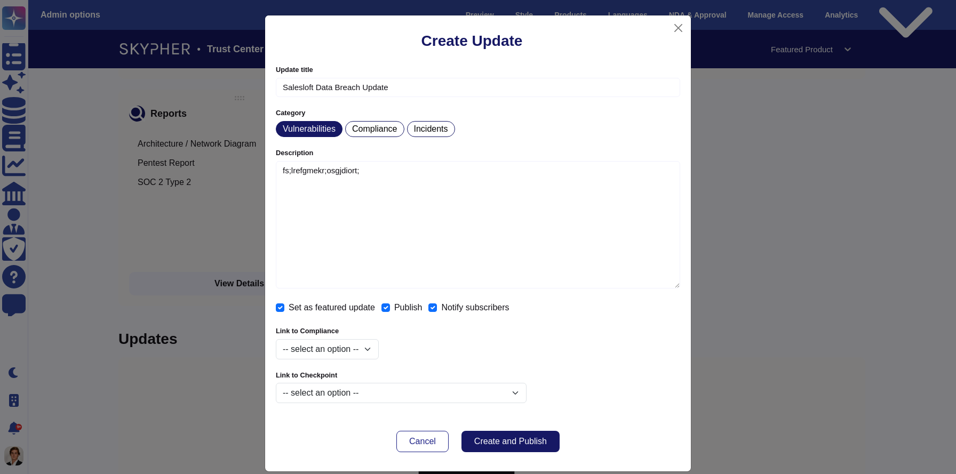
click at [506, 445] on span "Create and Publish" at bounding box center [510, 441] width 73 height 9
checkbox input "false"
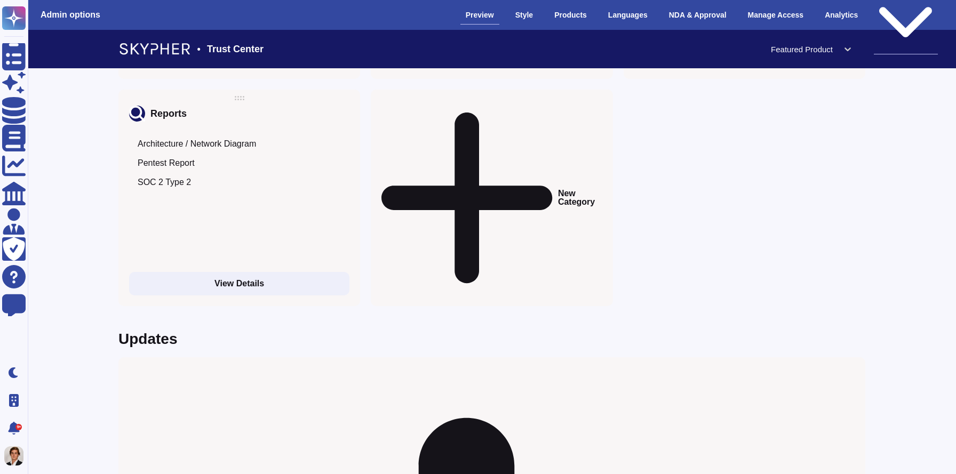
click at [899, 15] on div "Public version" at bounding box center [906, 14] width 64 height 79
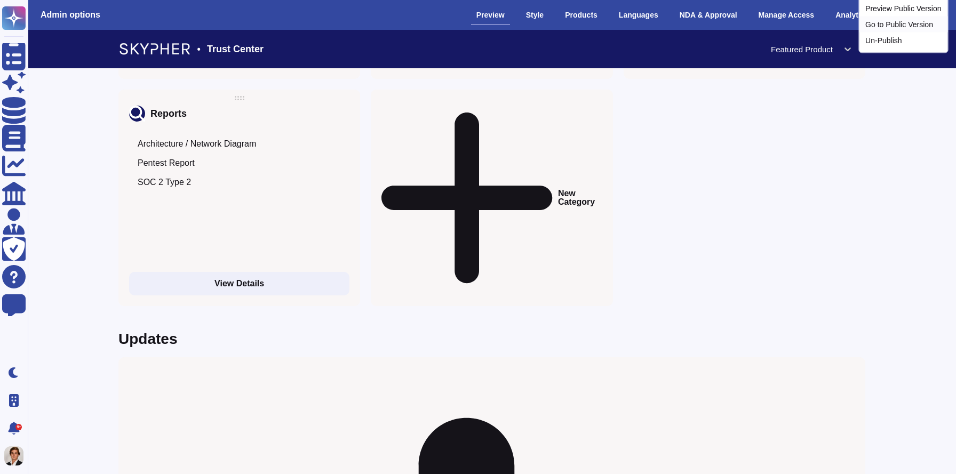
click at [885, 33] on link "Go to Public Version" at bounding box center [903, 25] width 89 height 16
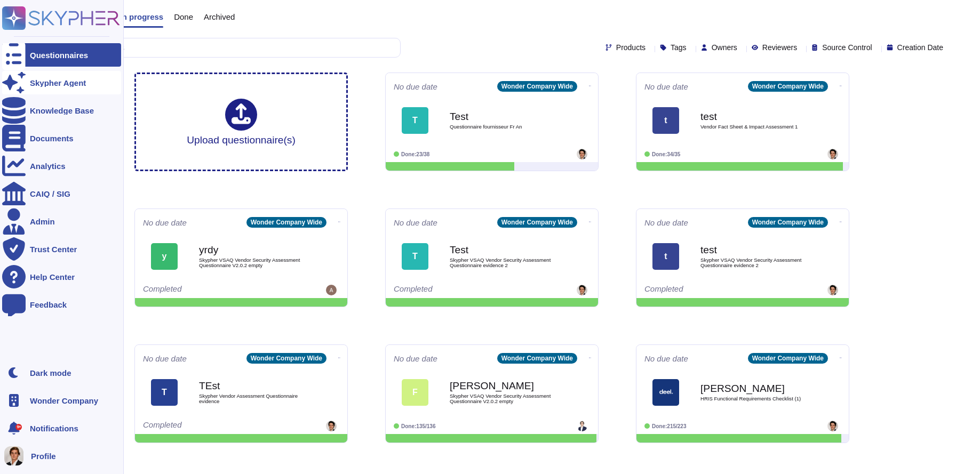
click at [10, 80] on icon at bounding box center [13, 82] width 23 height 21
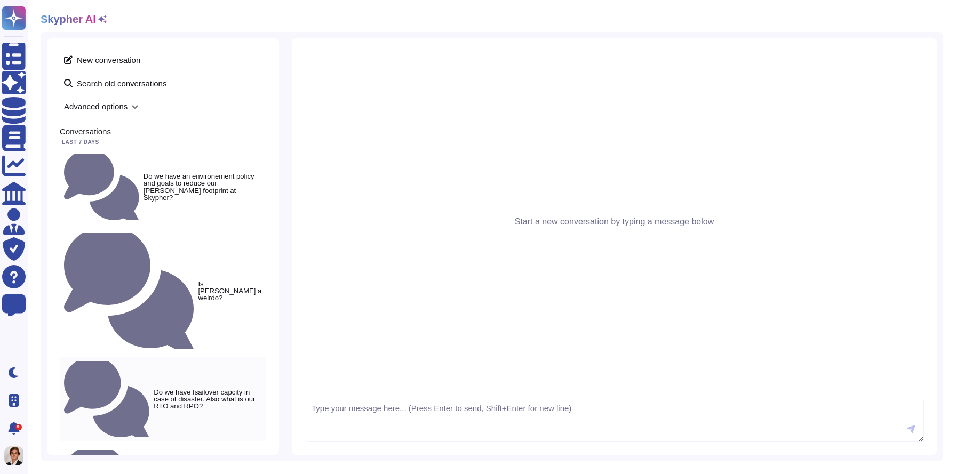
click at [154, 389] on small "Do we have fsailover capcity in case of disaster. Also what is our RTO and RPO?" at bounding box center [208, 399] width 108 height 21
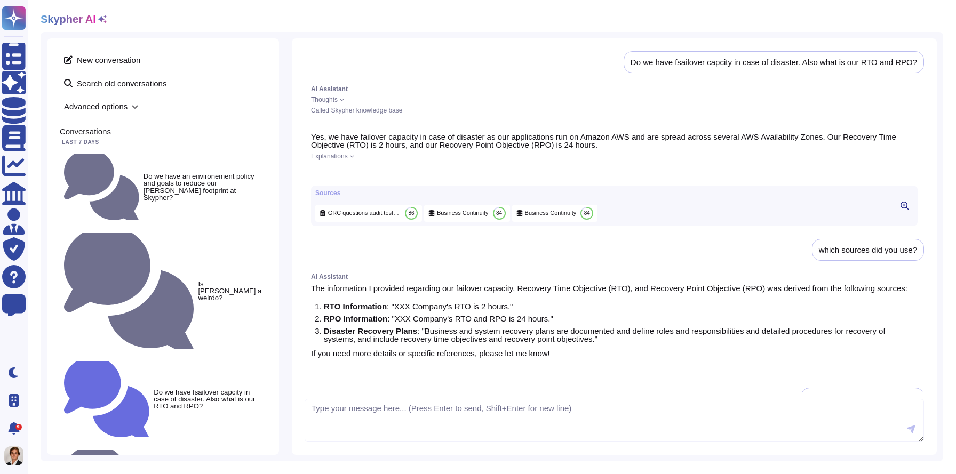
click at [354, 155] on icon at bounding box center [352, 156] width 4 height 4
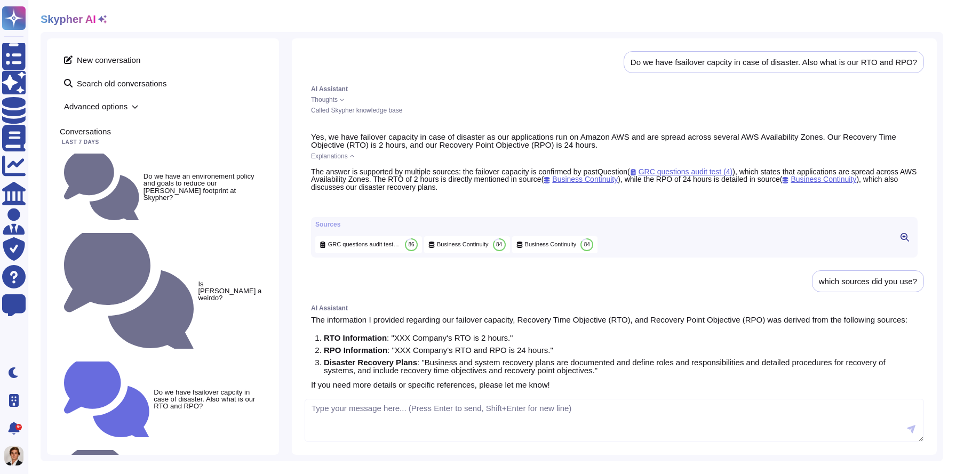
click at [348, 155] on span "Explanations" at bounding box center [329, 156] width 37 height 6
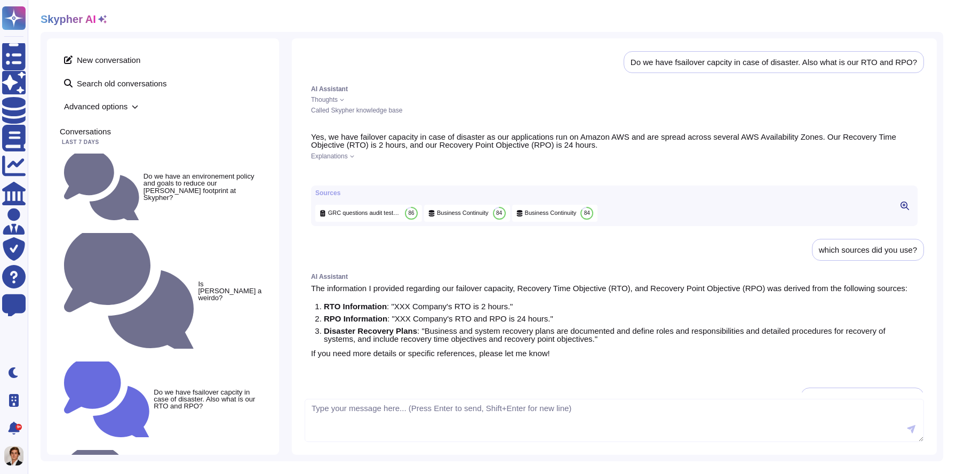
click at [354, 158] on icon at bounding box center [352, 156] width 4 height 4
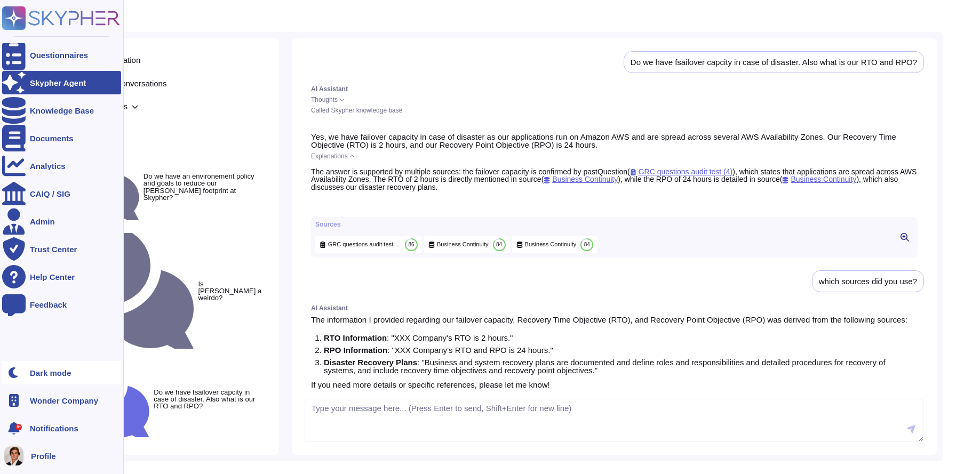
click at [35, 373] on div "Dark mode" at bounding box center [51, 373] width 42 height 8
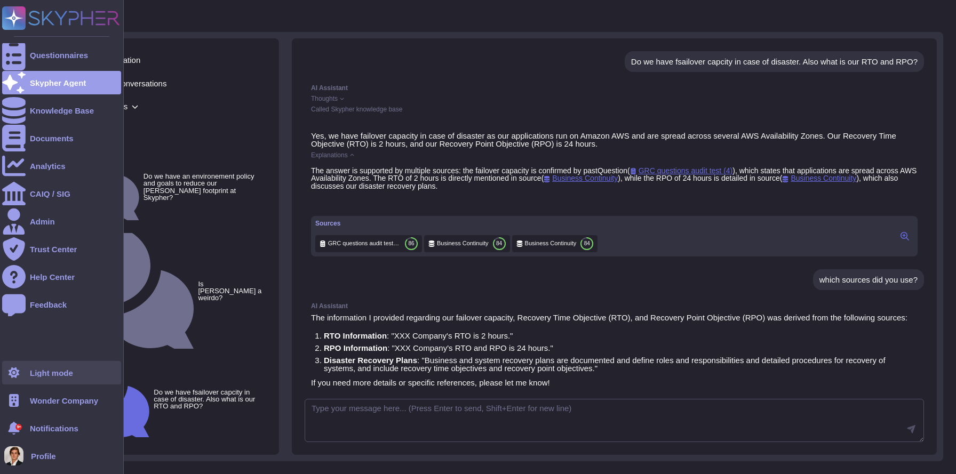
click at [35, 373] on div "Light mode" at bounding box center [51, 373] width 43 height 8
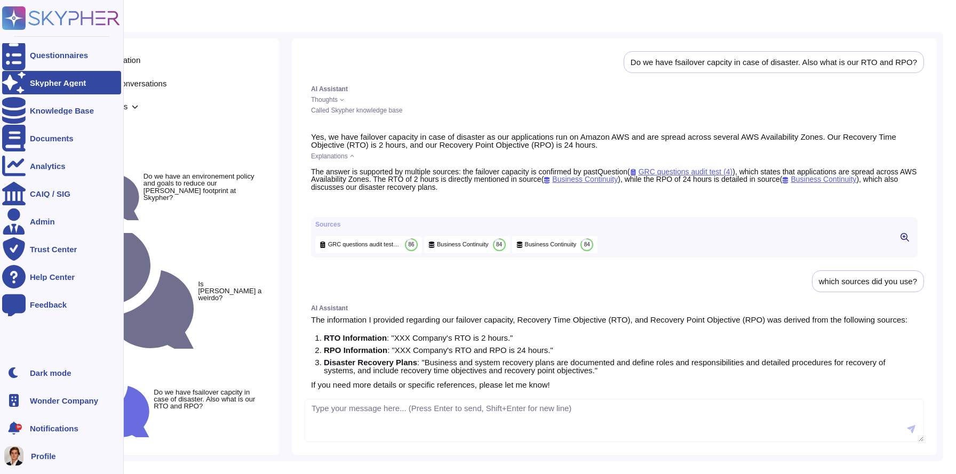
click at [28, 91] on div "Skypher Agent" at bounding box center [61, 82] width 119 height 23
click at [58, 86] on div "Skypher Agent" at bounding box center [61, 82] width 119 height 23
click at [54, 60] on div "Questionnaires" at bounding box center [61, 54] width 119 height 23
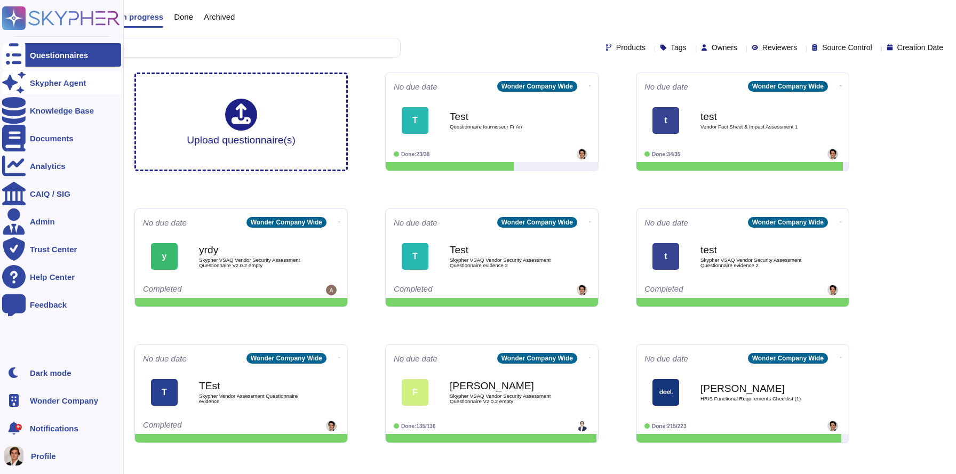
click at [23, 78] on div at bounding box center [13, 82] width 23 height 23
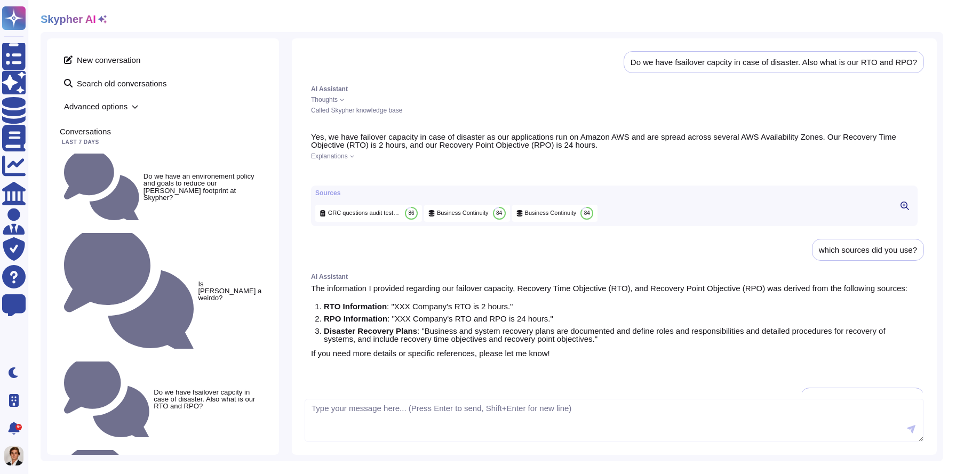
click at [348, 158] on span "Explanations" at bounding box center [329, 156] width 37 height 6
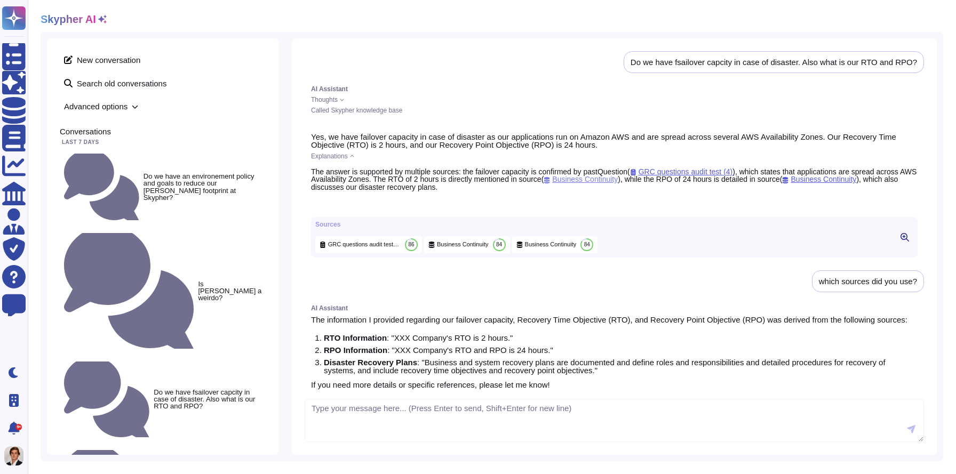
click at [618, 179] on span "Business Continuity" at bounding box center [580, 179] width 74 height 9
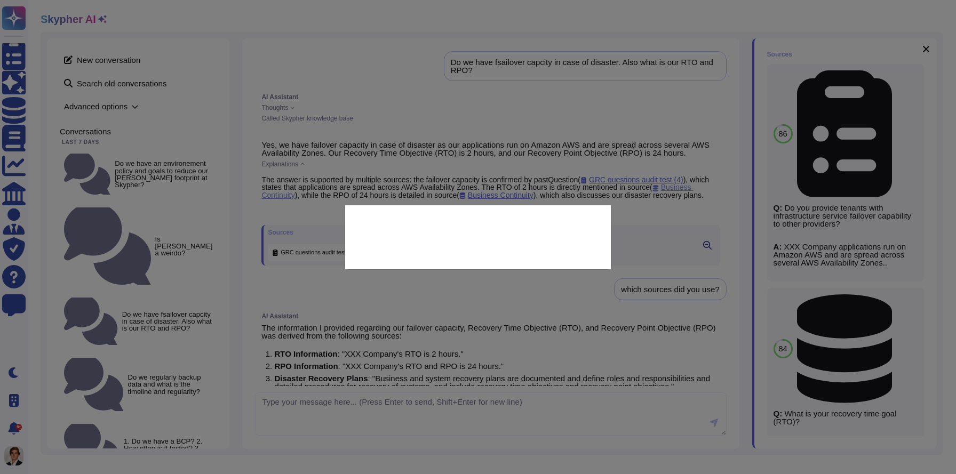
type textarea "What is your recovery time goal (RTO)?"
type textarea "XXX Company's RTO is 2 hours."
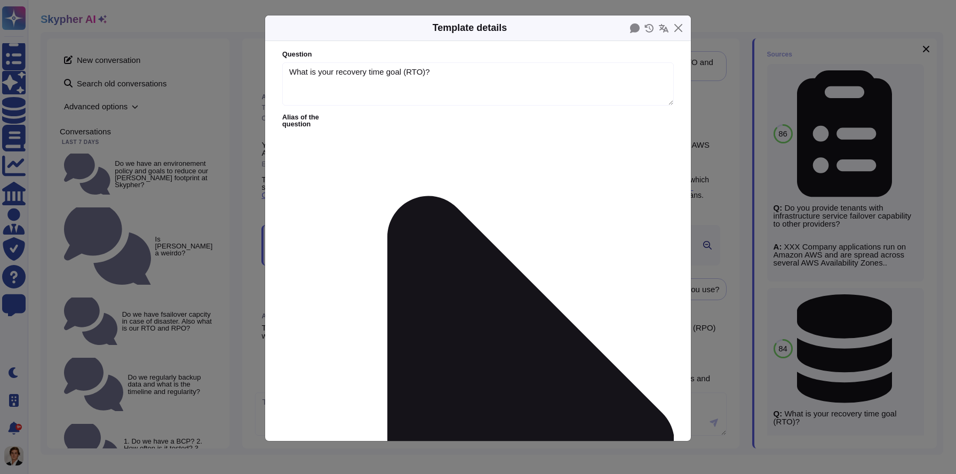
type textarea "What is your recovery time goal (RTO)?"
type textarea "XXX Company's RTO is 2 hours."
click at [728, 216] on div "Template details Question What is your recovery time goal (RTO)? Alias of the q…" at bounding box center [478, 237] width 956 height 474
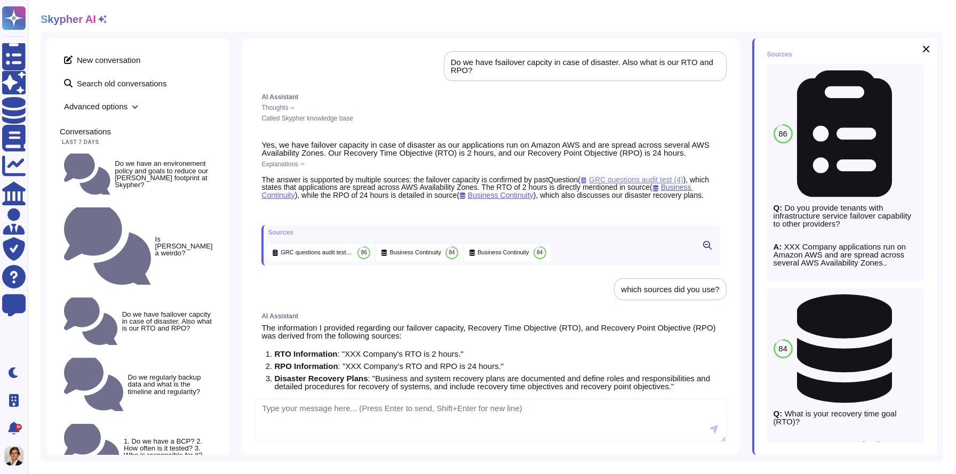
click at [620, 182] on span "GRC questions audit test (4)" at bounding box center [631, 179] width 103 height 9
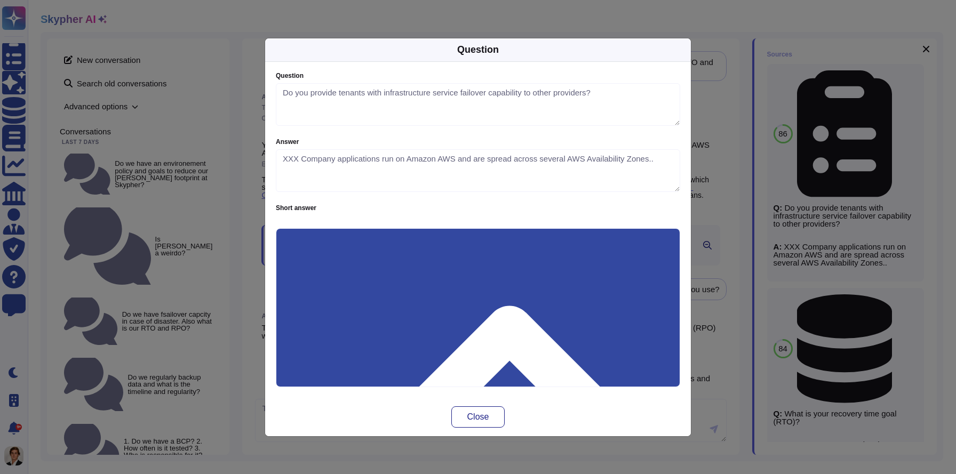
type textarea "Do you provide tenants with infrastructure service failover capability to other…"
type textarea "XXX Company applications run on Amazon AWS and are spread across several AWS Av…"
click at [721, 175] on div "Question Question Do you provide tenants with infrastructure service failover c…" at bounding box center [478, 237] width 956 height 474
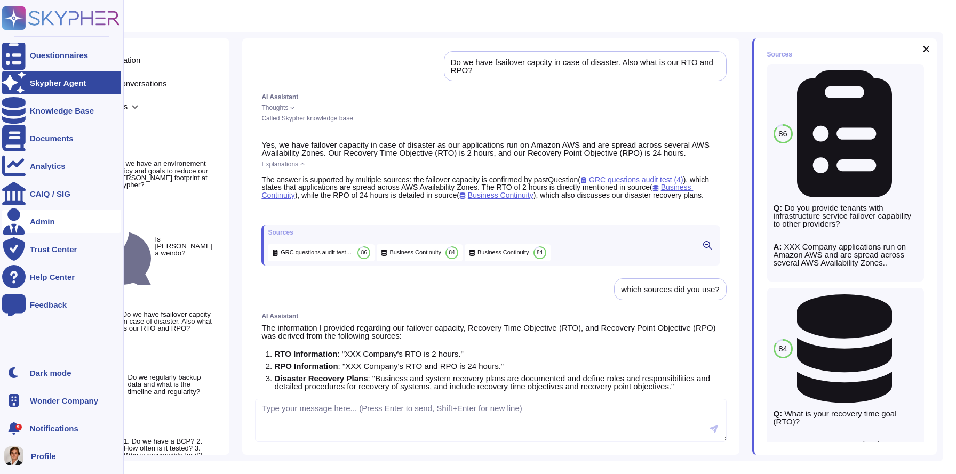
click at [59, 215] on div "Admin" at bounding box center [61, 221] width 119 height 23
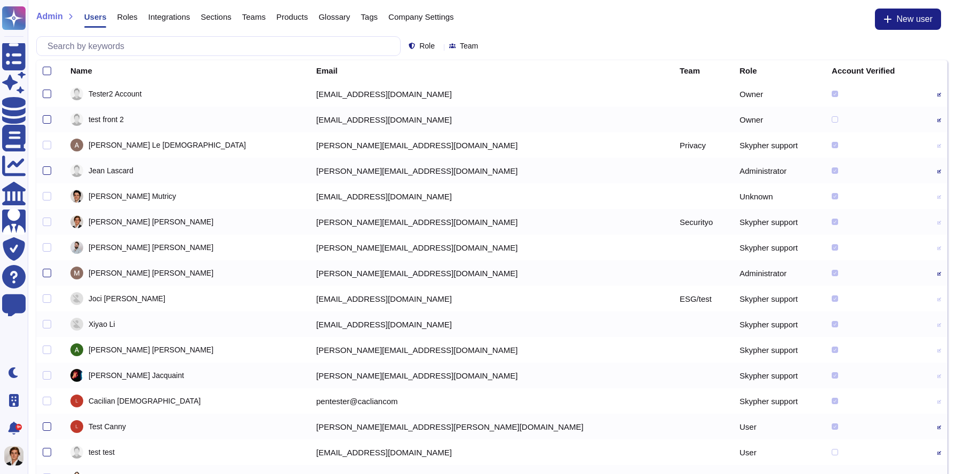
click at [131, 13] on span "Roles" at bounding box center [127, 17] width 20 height 8
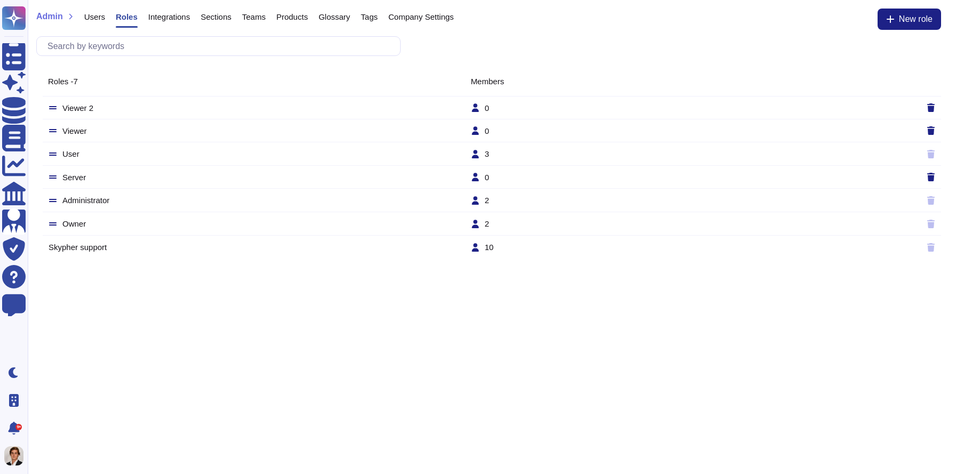
click at [93, 158] on td "User" at bounding box center [259, 154] width 422 height 10
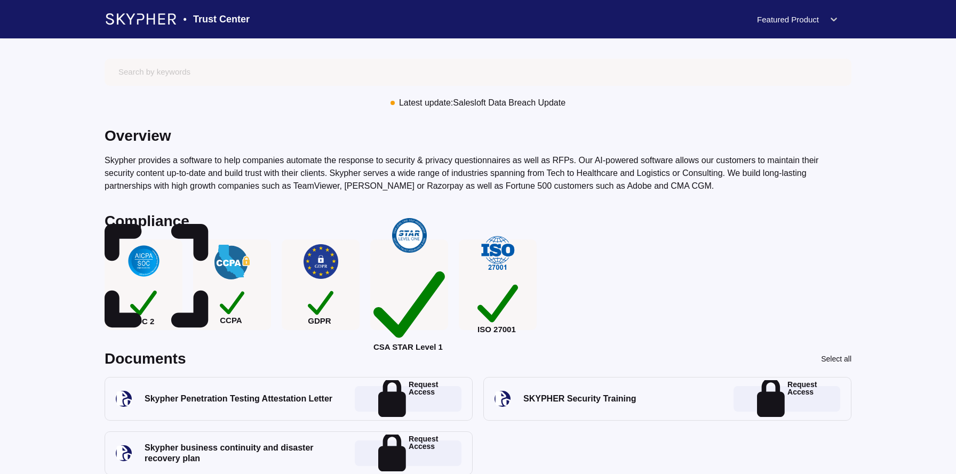
click at [441, 100] on div "Latest update: Salesloft Data Breach Update" at bounding box center [482, 103] width 166 height 9
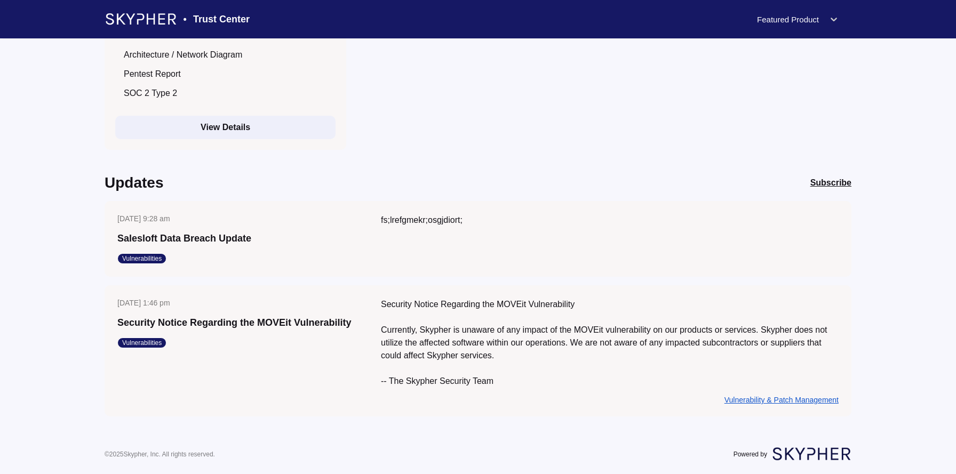
scroll to position [1534, 0]
